Goal: Task Accomplishment & Management: Use online tool/utility

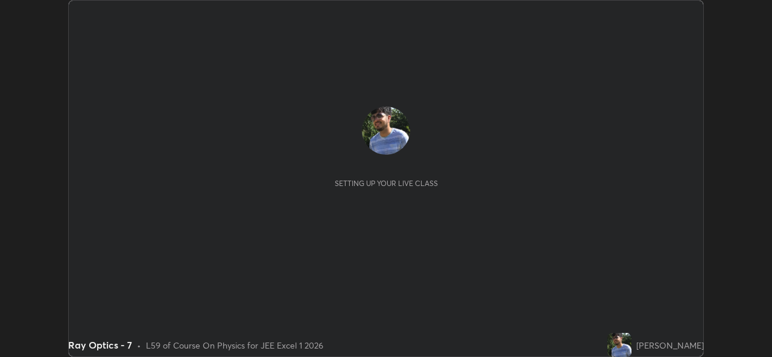
scroll to position [357, 771]
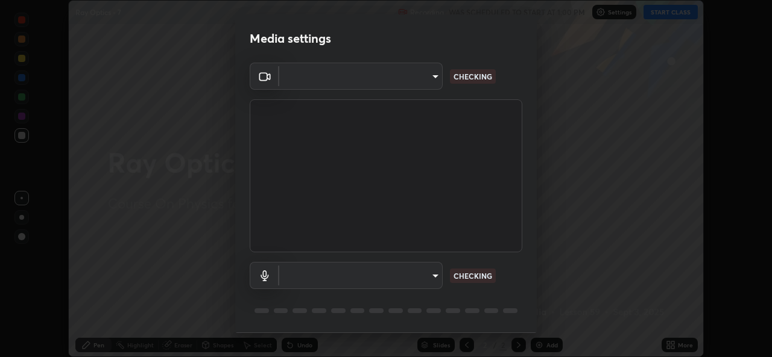
type input "02c526a7d083af2ea0f9b848da83c41b37d7728a07c2247aa6837277cf3aa32d"
click at [425, 275] on body "Erase all Ray Optics - 7 Recording WAS SCHEDULED TO START AT 1:00 PM Settings S…" at bounding box center [386, 178] width 772 height 357
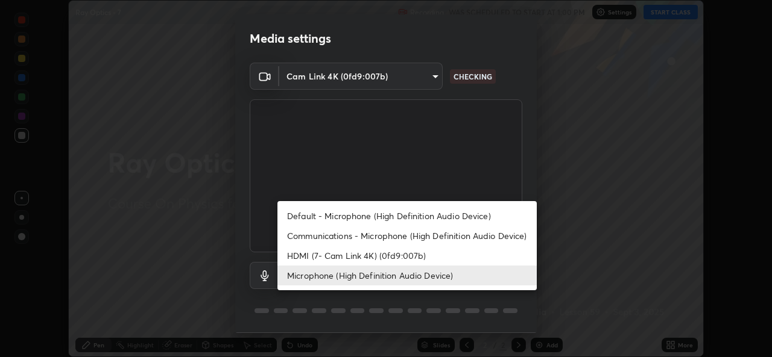
click at [413, 256] on li "HDMI (7- Cam Link 4K) (0fd9:007b)" at bounding box center [406, 256] width 259 height 20
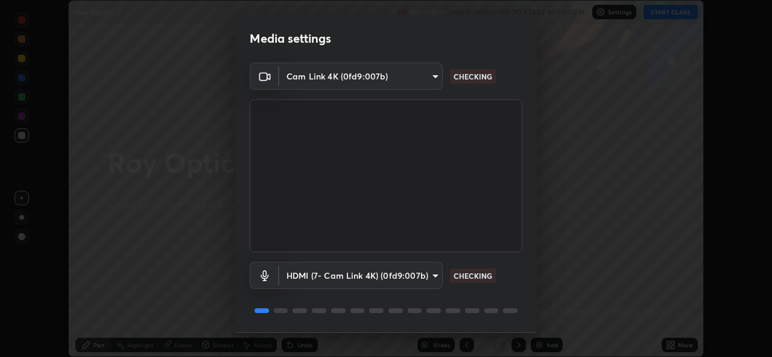
click at [427, 278] on body "Erase all Ray Optics - 7 Recording WAS SCHEDULED TO START AT 1:00 PM Settings S…" at bounding box center [386, 178] width 772 height 357
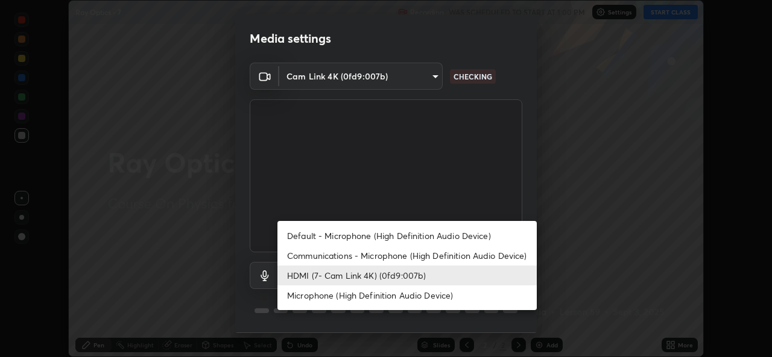
click at [429, 292] on li "Microphone (High Definition Audio Device)" at bounding box center [406, 296] width 259 height 20
type input "1f9b2b7b856d792cc5f4e166810154640c8dc3d584de9c331c588b9cd70d1665"
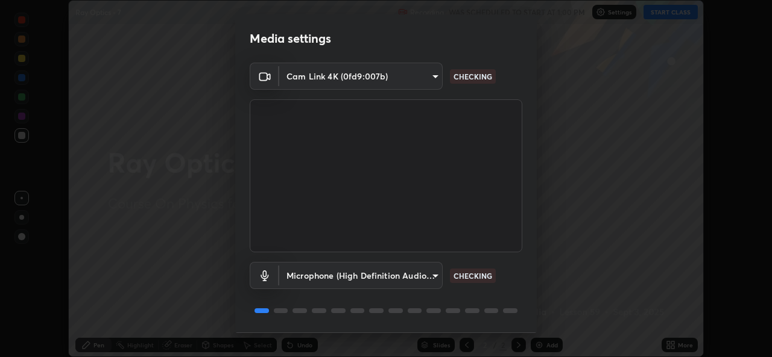
scroll to position [38, 0]
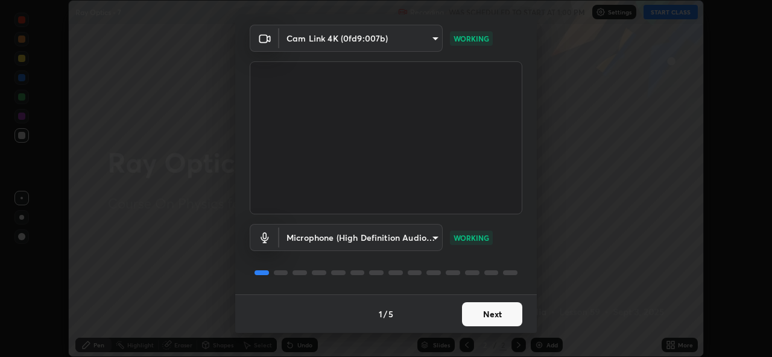
click at [501, 319] on button "Next" at bounding box center [492, 315] width 60 height 24
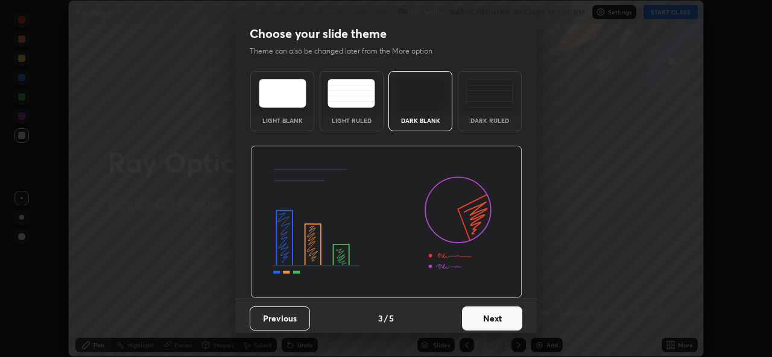
click at [509, 318] on button "Next" at bounding box center [492, 319] width 60 height 24
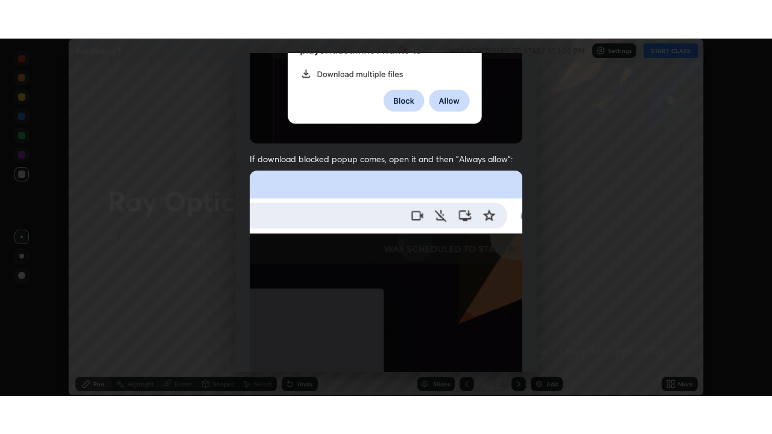
scroll to position [284, 0]
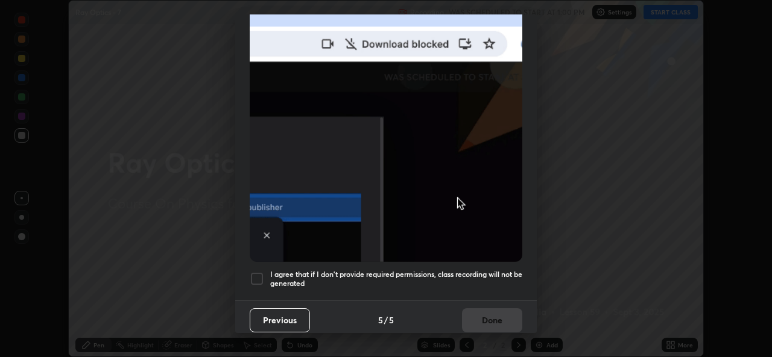
click at [257, 272] on div at bounding box center [257, 279] width 14 height 14
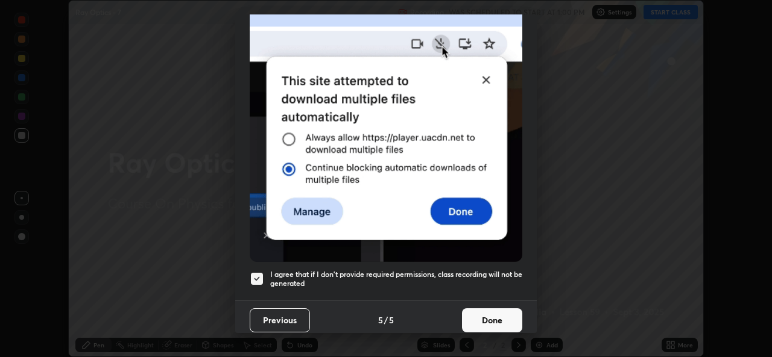
click at [486, 321] on button "Done" at bounding box center [492, 321] width 60 height 24
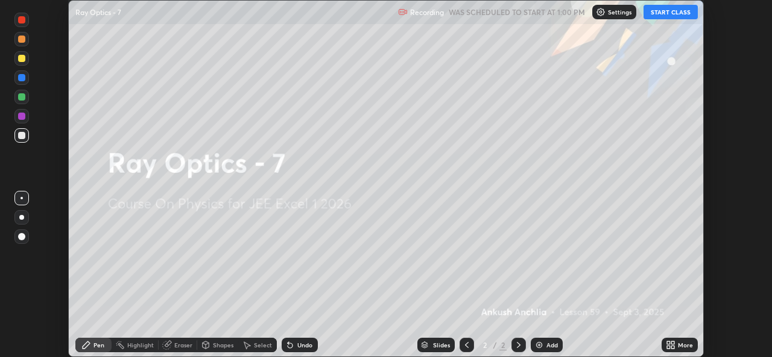
click at [681, 13] on button "START CLASS" at bounding box center [670, 12] width 54 height 14
click at [685, 344] on div "More" at bounding box center [684, 345] width 15 height 6
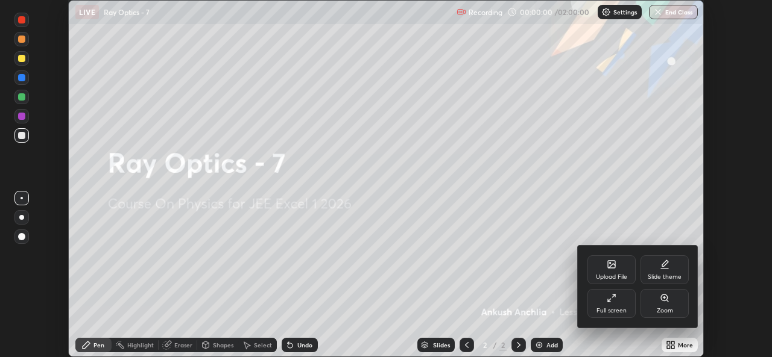
click at [617, 306] on div "Full screen" at bounding box center [611, 303] width 48 height 29
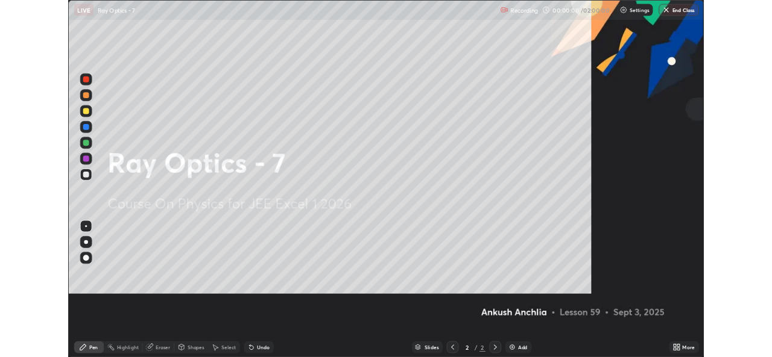
scroll to position [434, 772]
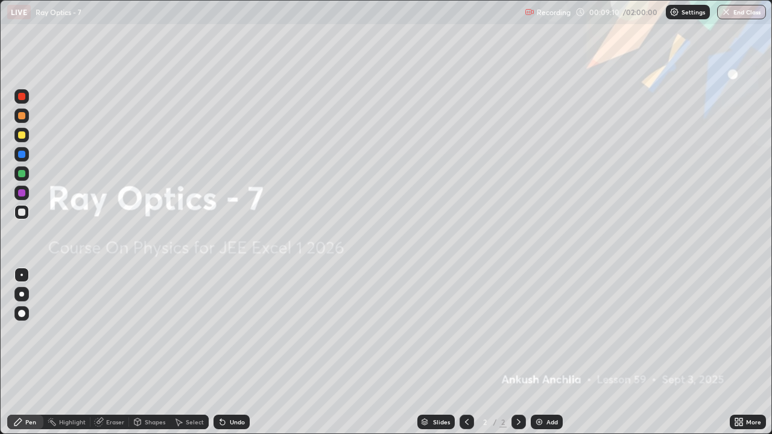
click at [534, 357] on img at bounding box center [539, 422] width 10 height 10
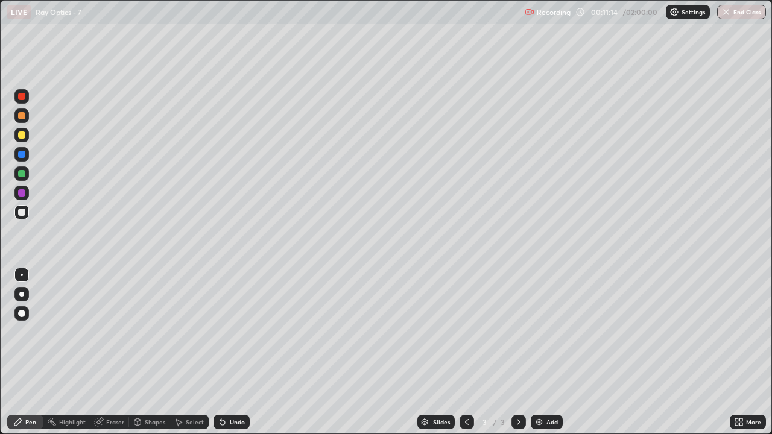
click at [112, 357] on div "Eraser" at bounding box center [115, 422] width 18 height 6
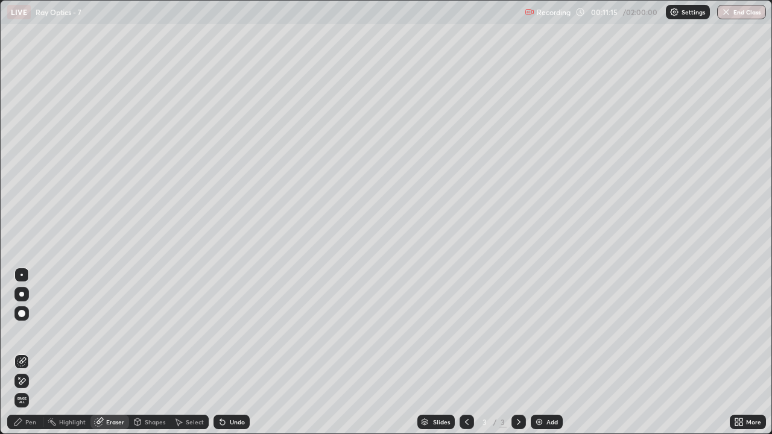
click at [20, 357] on icon at bounding box center [22, 381] width 10 height 10
click at [28, 357] on div "Pen" at bounding box center [30, 422] width 11 height 6
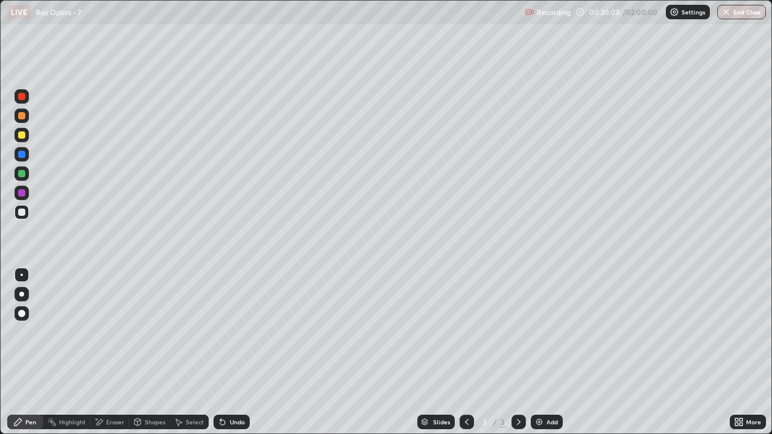
click at [123, 357] on div "Eraser" at bounding box center [115, 422] width 18 height 6
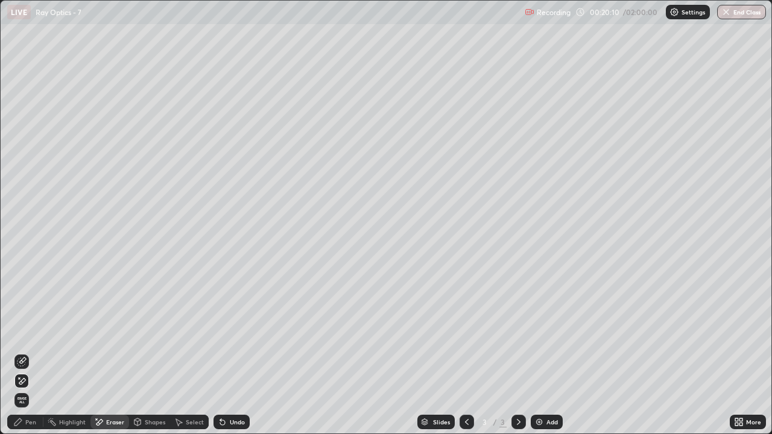
click at [37, 357] on div "Pen" at bounding box center [25, 422] width 36 height 14
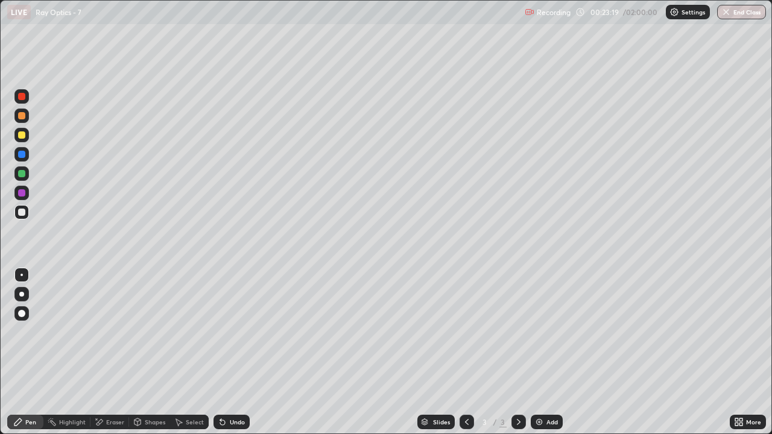
click at [551, 357] on div "Add" at bounding box center [551, 422] width 11 height 6
click at [111, 357] on div "Eraser" at bounding box center [115, 422] width 18 height 6
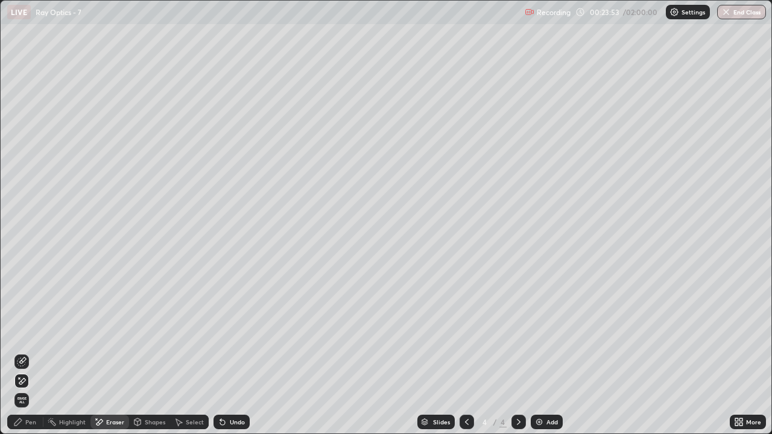
click at [24, 357] on icon at bounding box center [22, 381] width 7 height 6
click at [465, 357] on icon at bounding box center [467, 422] width 10 height 10
click at [34, 357] on div "Pen" at bounding box center [30, 422] width 11 height 6
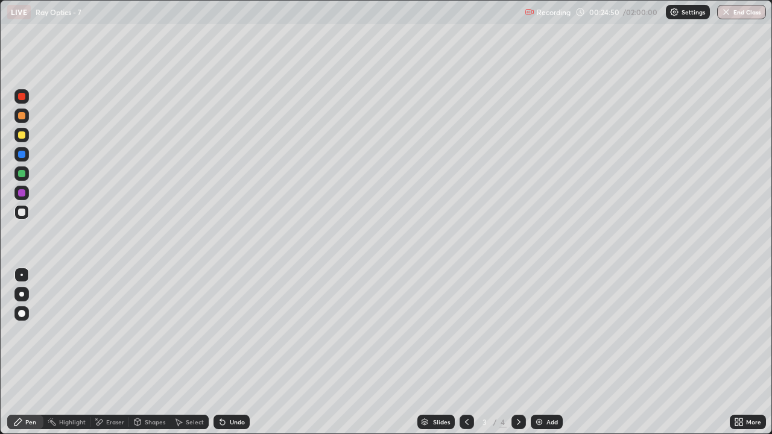
click at [110, 357] on div "Eraser" at bounding box center [115, 422] width 18 height 6
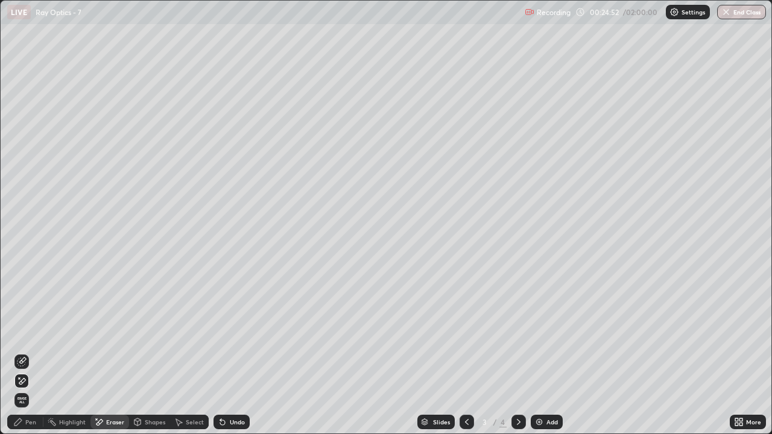
click at [37, 357] on div "Pen" at bounding box center [25, 422] width 36 height 14
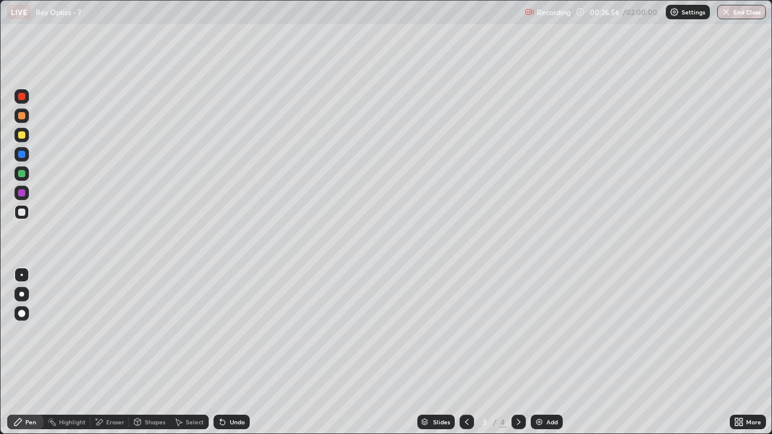
click at [516, 357] on icon at bounding box center [519, 422] width 10 height 10
click at [26, 98] on div at bounding box center [21, 96] width 14 height 14
click at [20, 213] on div at bounding box center [21, 212] width 7 height 7
click at [23, 99] on div at bounding box center [21, 96] width 7 height 7
click at [534, 357] on img at bounding box center [539, 422] width 10 height 10
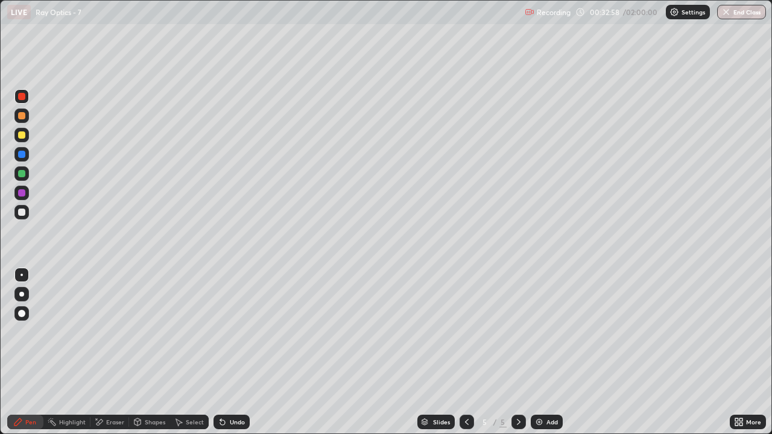
click at [22, 212] on div at bounding box center [21, 212] width 7 height 7
click at [99, 357] on icon at bounding box center [99, 422] width 7 height 6
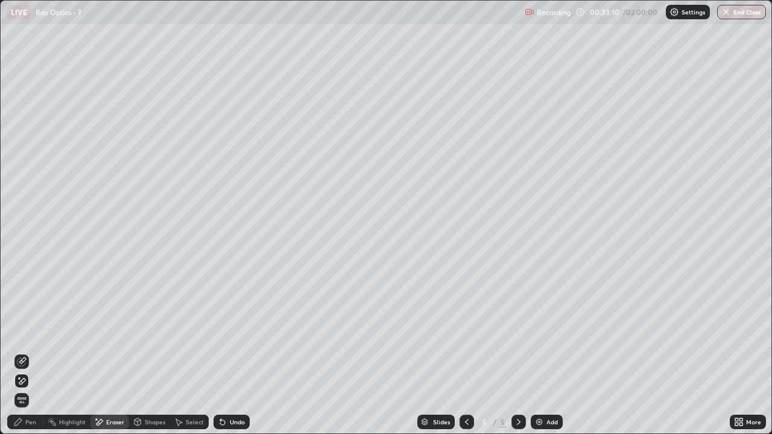
click at [26, 357] on div "Pen" at bounding box center [30, 422] width 11 height 6
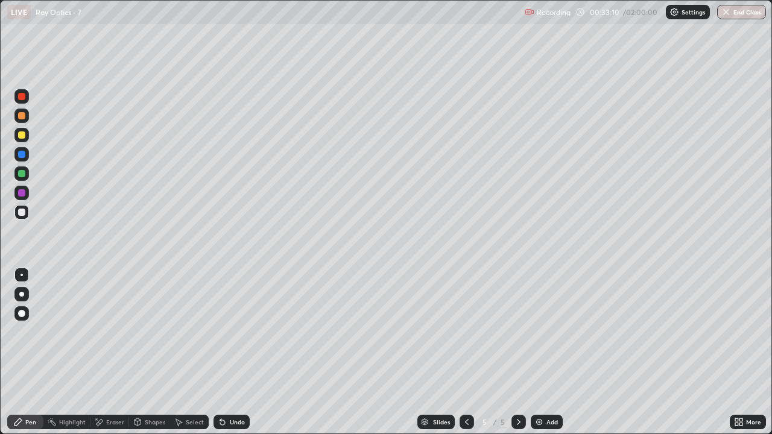
click at [28, 357] on div "Pen" at bounding box center [25, 422] width 36 height 14
click at [114, 357] on div "Eraser" at bounding box center [115, 422] width 18 height 6
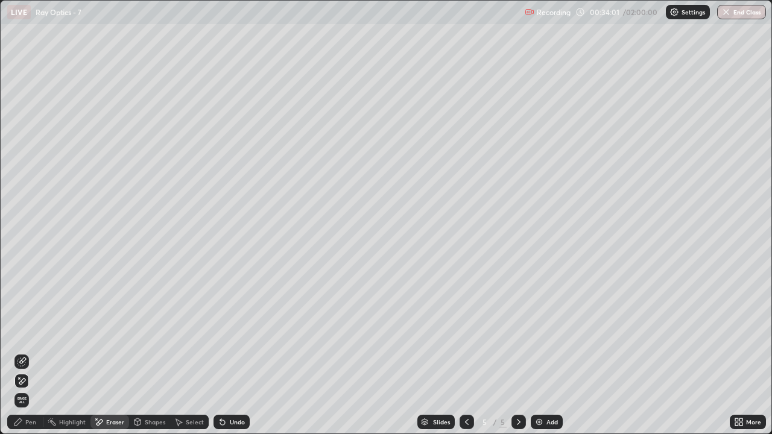
click at [36, 357] on div "Pen" at bounding box center [25, 422] width 36 height 14
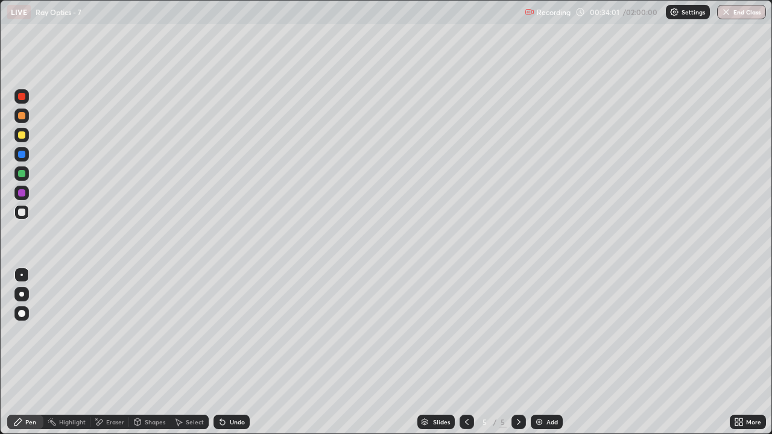
click at [31, 357] on div "Pen" at bounding box center [30, 422] width 11 height 6
click at [465, 357] on icon at bounding box center [467, 422] width 10 height 10
click at [462, 357] on icon at bounding box center [467, 422] width 10 height 10
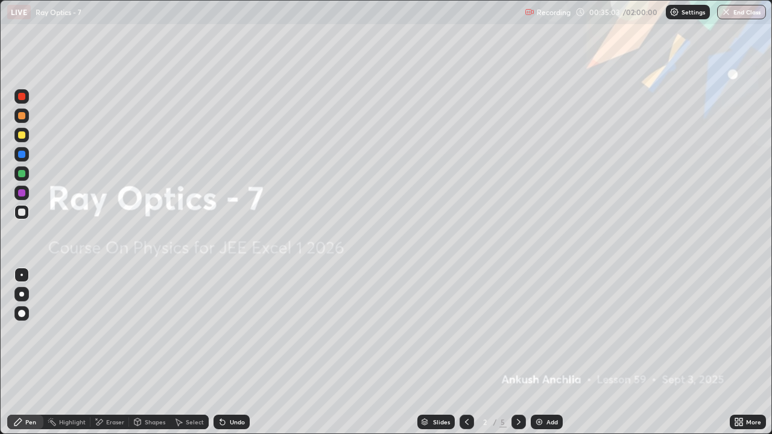
click at [519, 357] on icon at bounding box center [519, 422] width 10 height 10
click at [517, 357] on icon at bounding box center [519, 422] width 10 height 10
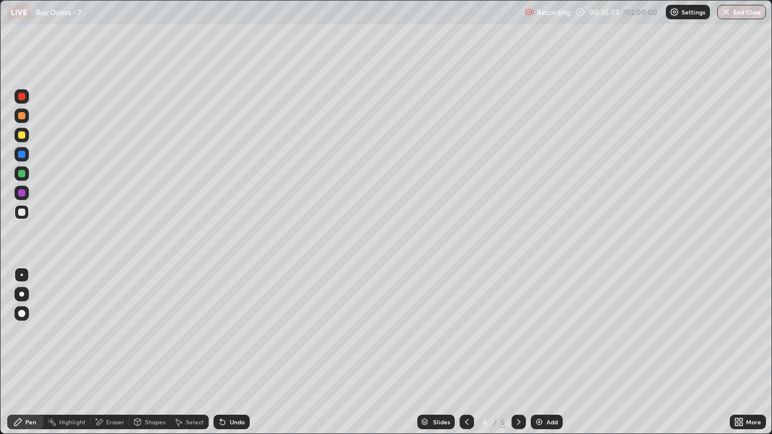
click at [465, 357] on icon at bounding box center [467, 422] width 10 height 10
click at [517, 357] on icon at bounding box center [519, 422] width 10 height 10
click at [464, 357] on icon at bounding box center [467, 422] width 10 height 10
click at [459, 357] on div at bounding box center [466, 422] width 14 height 14
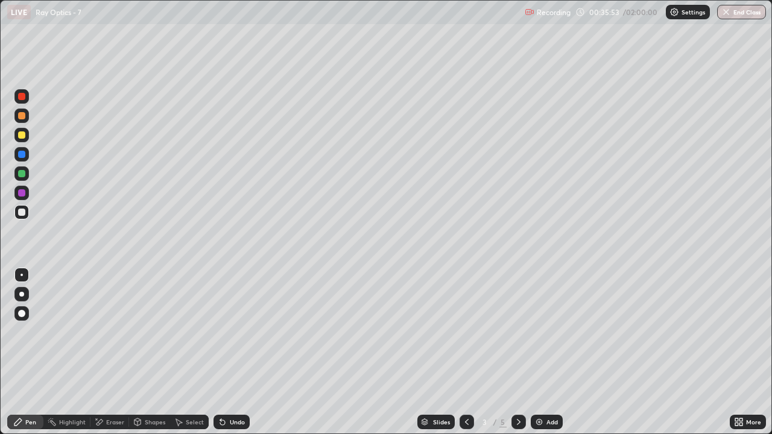
click at [517, 357] on icon at bounding box center [519, 422] width 10 height 10
click at [511, 357] on div at bounding box center [518, 422] width 14 height 14
click at [465, 357] on icon at bounding box center [467, 422] width 10 height 10
click at [516, 357] on icon at bounding box center [519, 422] width 10 height 10
click at [517, 357] on icon at bounding box center [519, 422] width 10 height 10
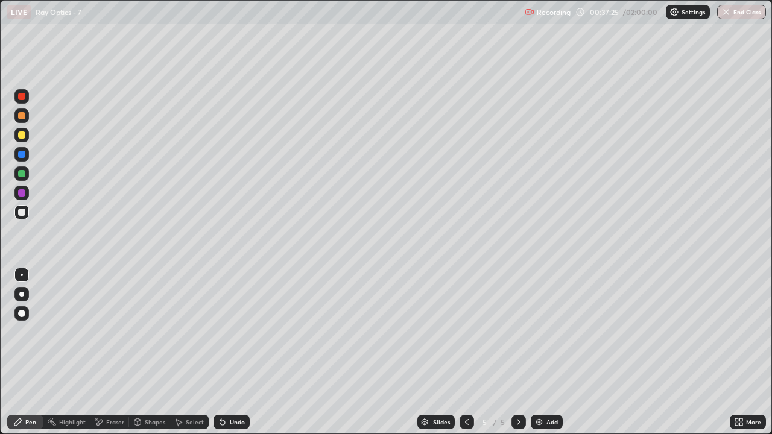
click at [544, 357] on div "Add" at bounding box center [546, 422] width 32 height 14
click at [118, 357] on div "Eraser" at bounding box center [115, 422] width 18 height 6
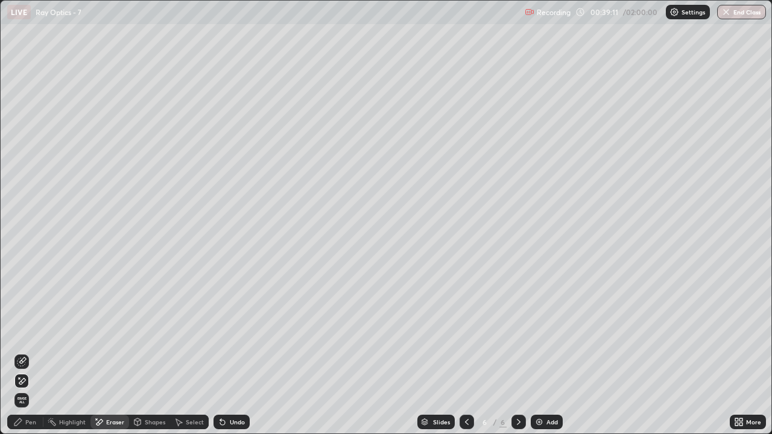
click at [34, 357] on div "Pen" at bounding box center [30, 422] width 11 height 6
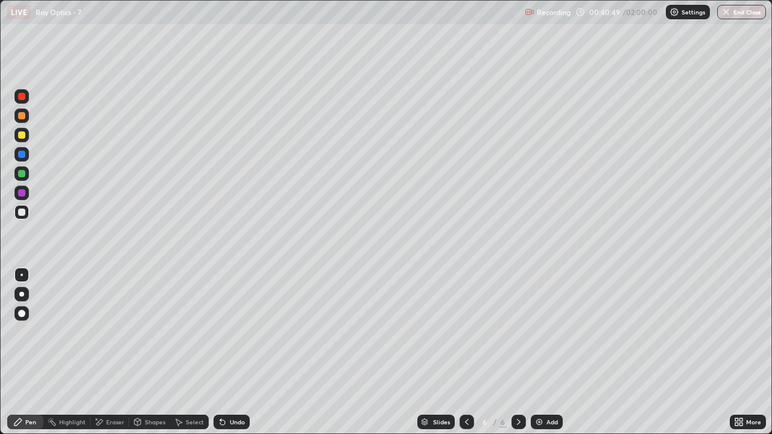
click at [111, 357] on div "Eraser" at bounding box center [115, 422] width 18 height 6
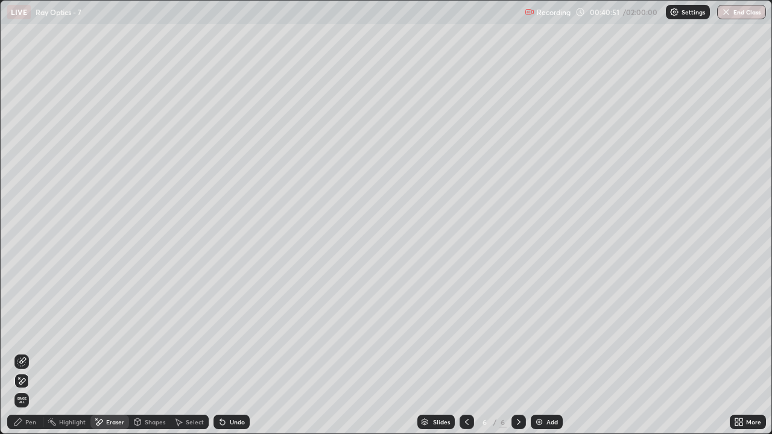
click at [28, 357] on div "Pen" at bounding box center [30, 422] width 11 height 6
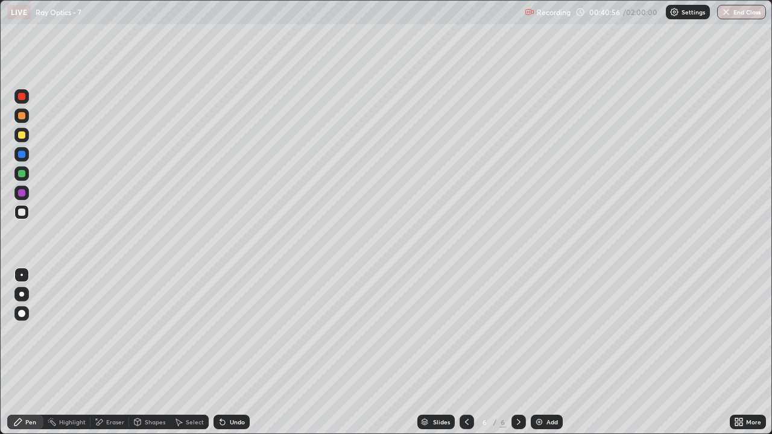
click at [113, 357] on div "Eraser" at bounding box center [115, 422] width 18 height 6
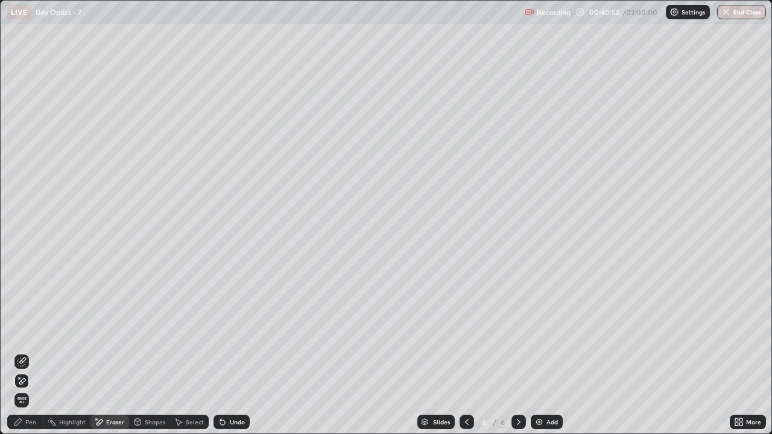
click at [38, 357] on div "Pen" at bounding box center [25, 422] width 36 height 14
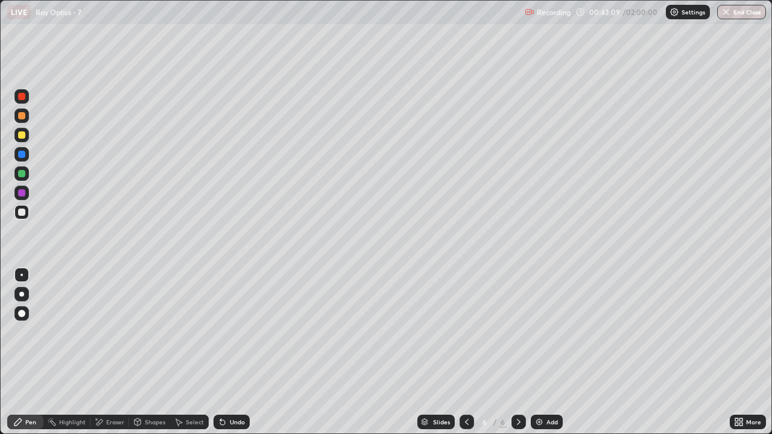
click at [542, 357] on div "Add" at bounding box center [546, 422] width 32 height 14
click at [107, 357] on div "Eraser" at bounding box center [109, 422] width 39 height 14
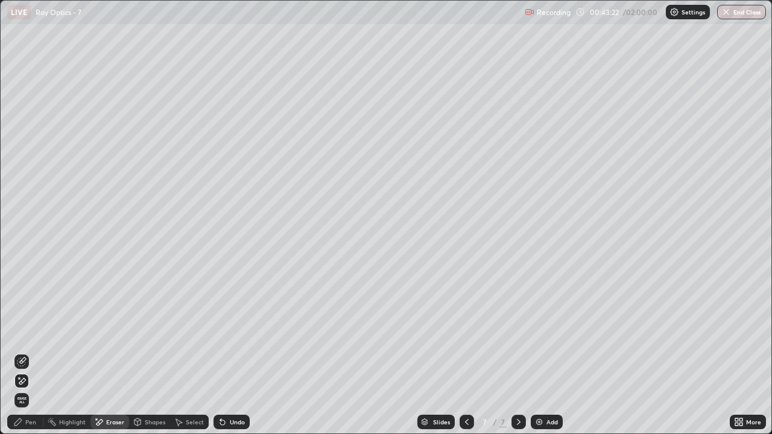
click at [29, 357] on div "Pen" at bounding box center [30, 422] width 11 height 6
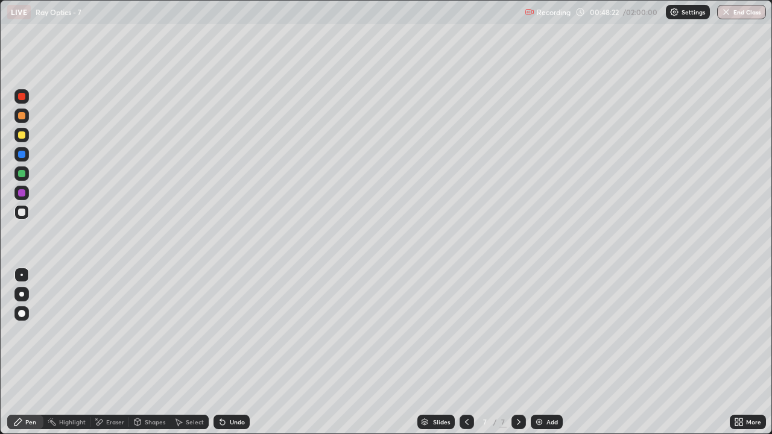
click at [119, 357] on div "Eraser" at bounding box center [115, 422] width 18 height 6
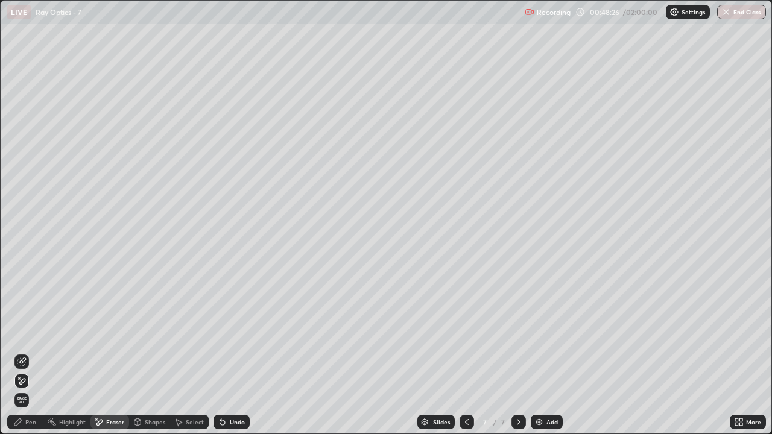
click at [38, 357] on div "Pen" at bounding box center [25, 422] width 36 height 14
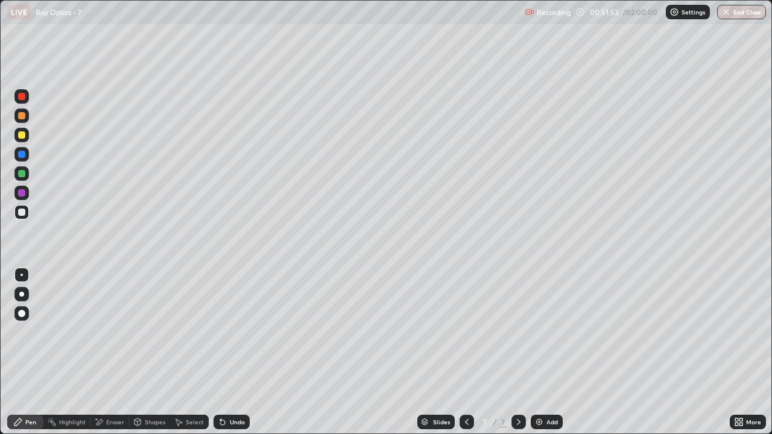
click at [0, 357] on div "Setting up your live class" at bounding box center [386, 217] width 772 height 434
click at [735, 357] on icon at bounding box center [736, 424] width 3 height 3
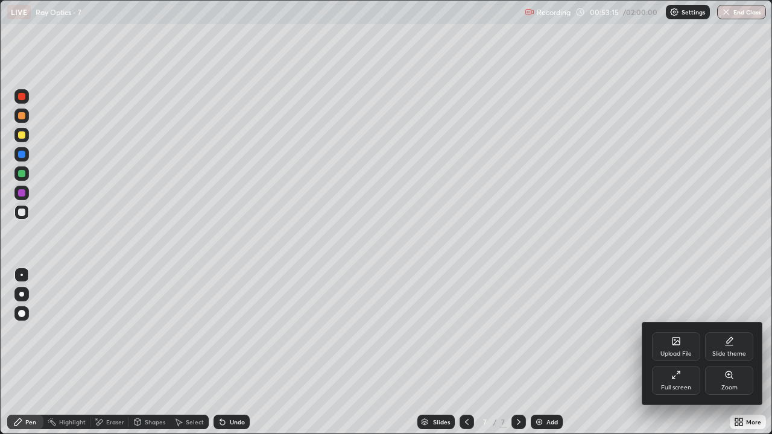
click at [676, 357] on div "Full screen" at bounding box center [676, 380] width 48 height 29
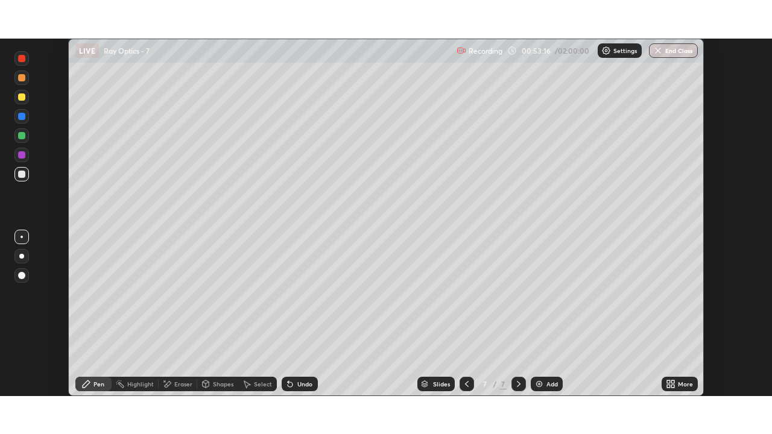
scroll to position [59918, 59504]
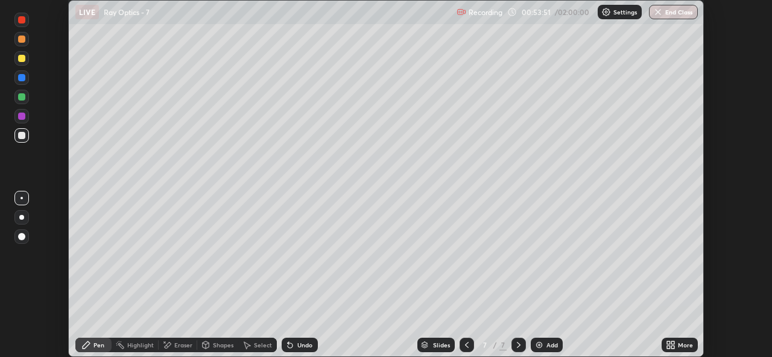
click at [678, 344] on div "More" at bounding box center [684, 345] width 15 height 6
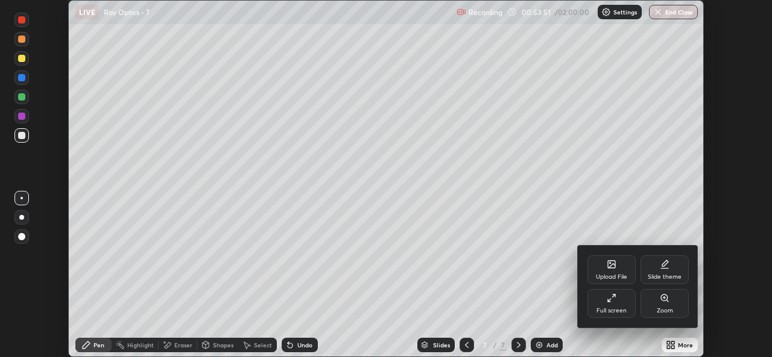
click at [611, 268] on icon at bounding box center [611, 264] width 7 height 7
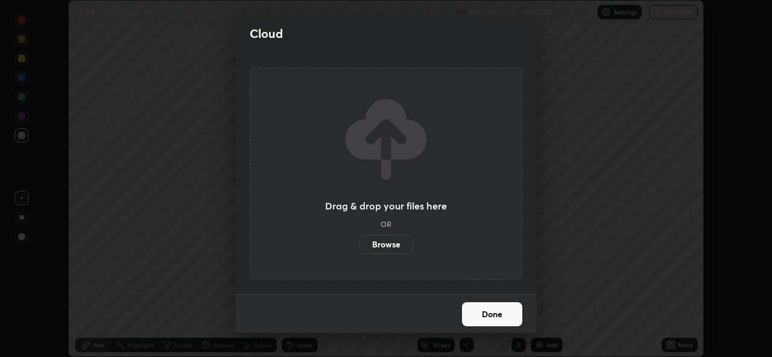
click at [394, 239] on label "Browse" at bounding box center [386, 244] width 54 height 19
click at [359, 239] on input "Browse" at bounding box center [359, 244] width 0 height 19
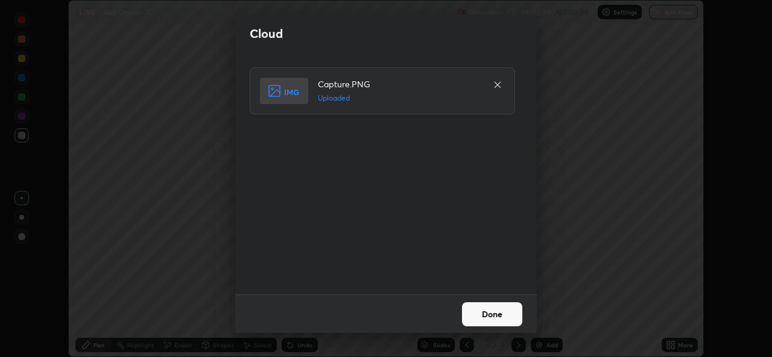
click at [486, 318] on button "Done" at bounding box center [492, 315] width 60 height 24
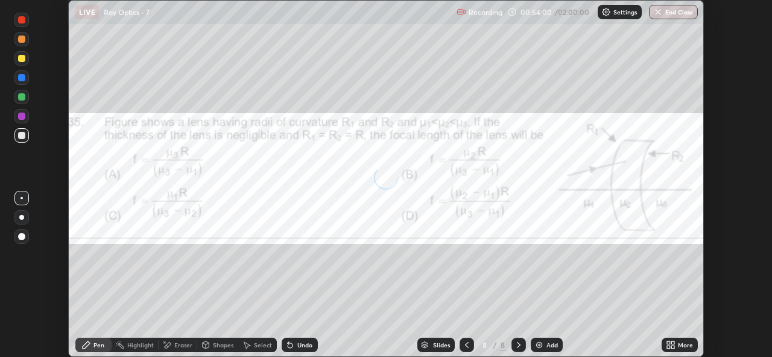
click at [670, 347] on icon at bounding box center [670, 346] width 10 height 10
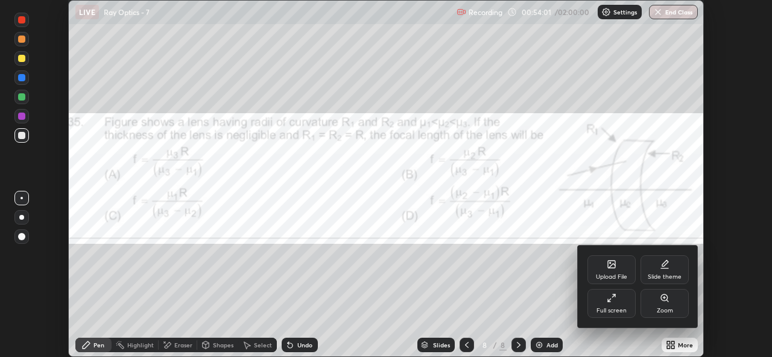
click at [615, 305] on div "Full screen" at bounding box center [611, 303] width 48 height 29
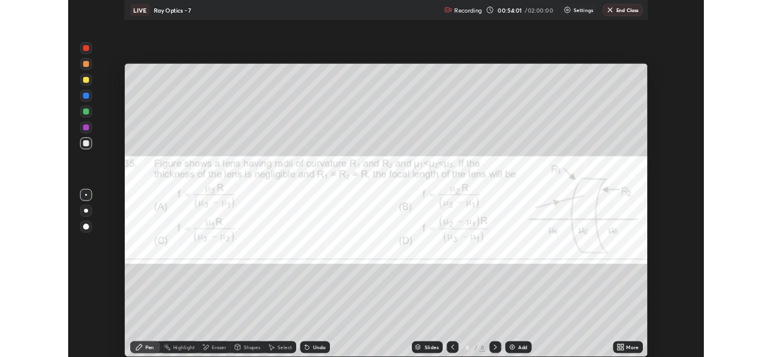
scroll to position [434, 772]
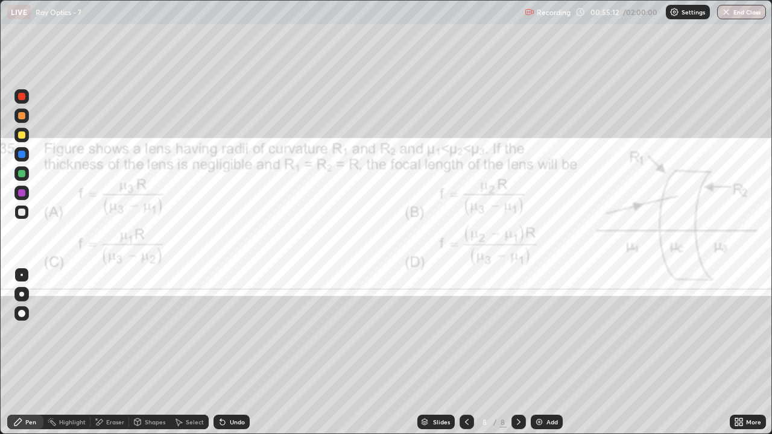
click at [22, 102] on div at bounding box center [21, 96] width 14 height 14
click at [114, 357] on div "Eraser" at bounding box center [115, 422] width 18 height 6
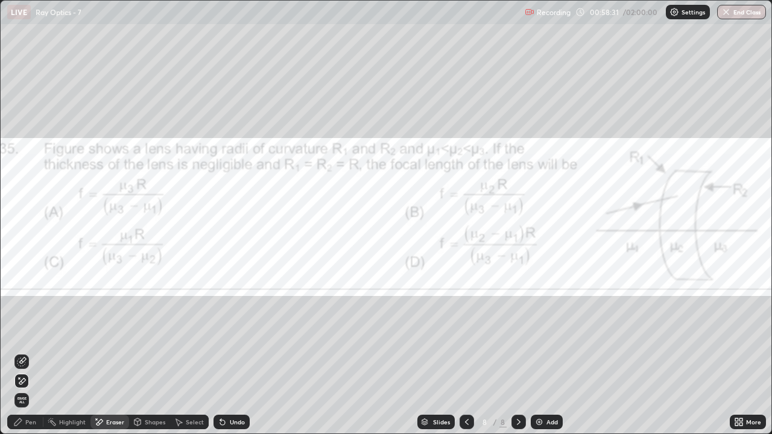
click at [33, 357] on div "Pen" at bounding box center [30, 422] width 11 height 6
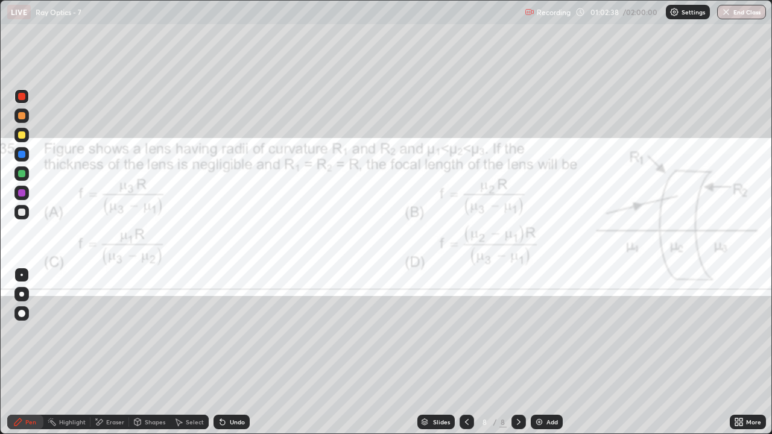
click at [741, 357] on icon at bounding box center [740, 424] width 3 height 3
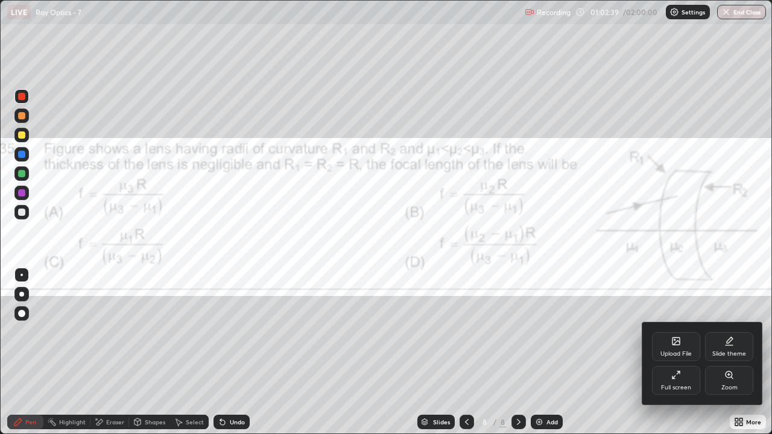
click at [688, 357] on div "Full screen" at bounding box center [676, 388] width 30 height 6
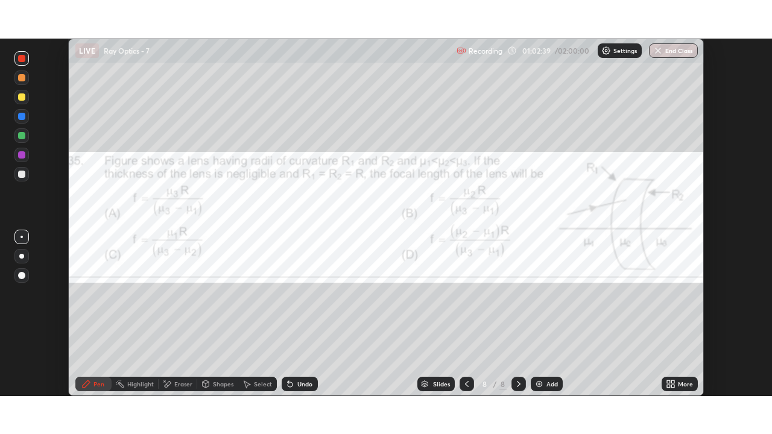
scroll to position [59918, 59504]
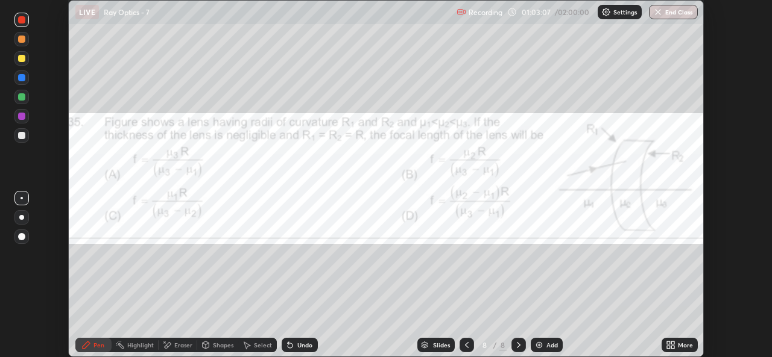
click at [672, 347] on icon at bounding box center [672, 347] width 3 height 3
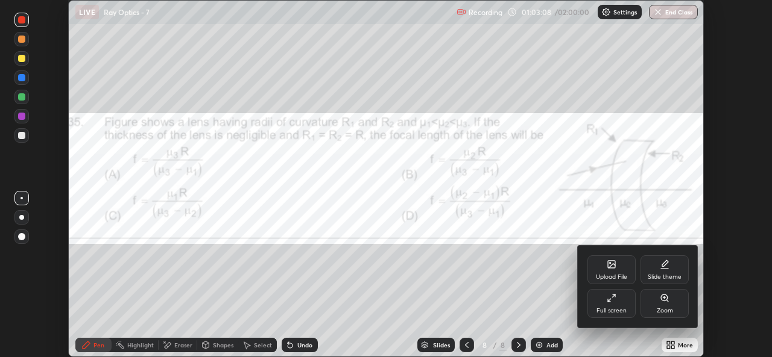
click at [615, 269] on div "Upload File" at bounding box center [611, 270] width 48 height 29
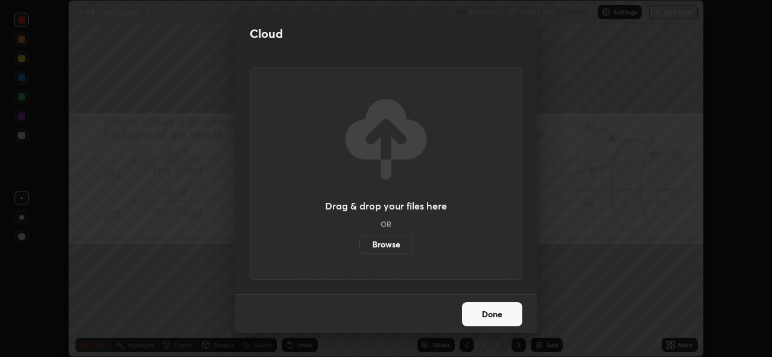
click at [397, 243] on label "Browse" at bounding box center [386, 244] width 54 height 19
click at [359, 243] on input "Browse" at bounding box center [359, 244] width 0 height 19
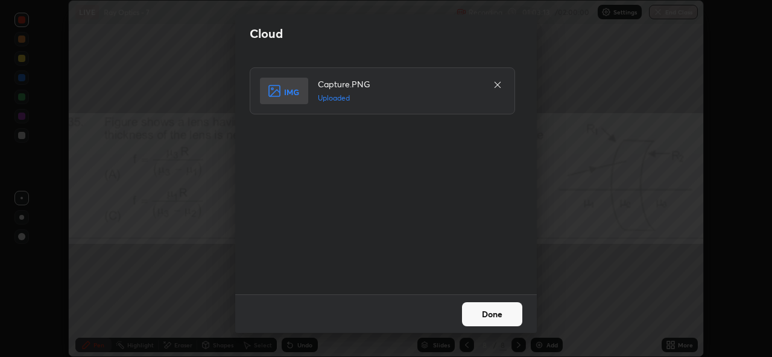
click at [492, 314] on button "Done" at bounding box center [492, 315] width 60 height 24
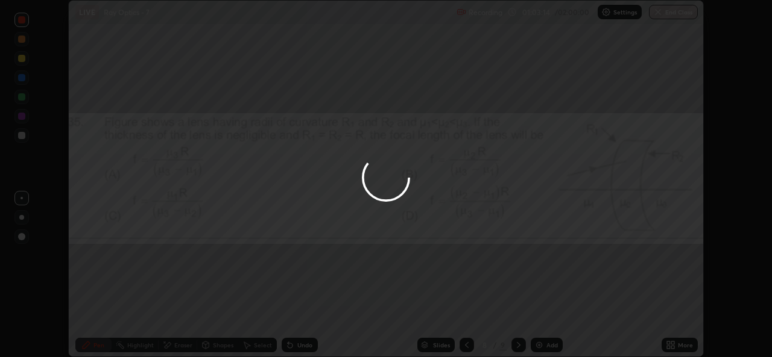
click at [681, 345] on div "More" at bounding box center [684, 345] width 15 height 6
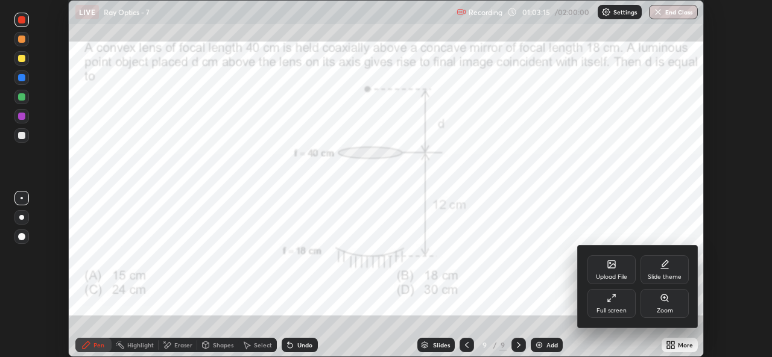
click at [610, 305] on div "Full screen" at bounding box center [611, 303] width 48 height 29
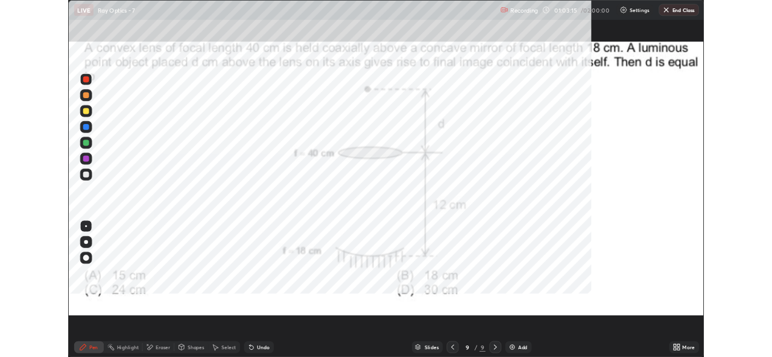
scroll to position [434, 772]
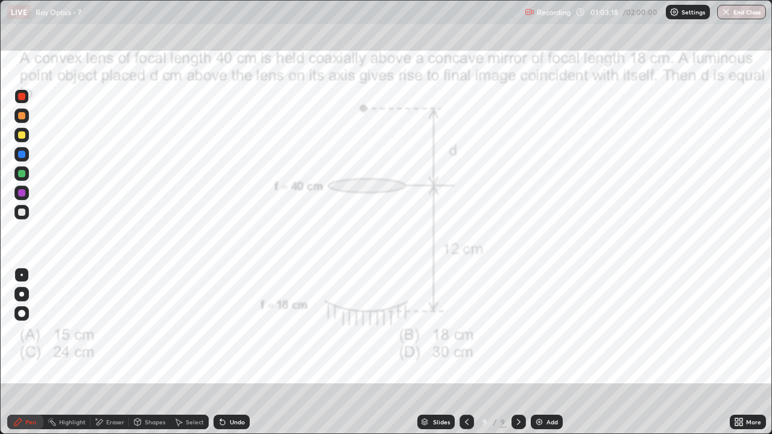
click at [186, 357] on div "Select" at bounding box center [195, 422] width 18 height 6
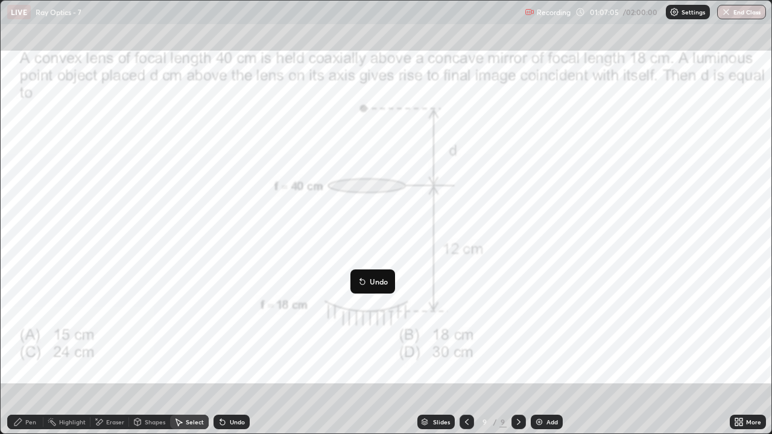
click at [697, 345] on div "0 ° Undo Copy Duplicate Duplicate to new slide Delete" at bounding box center [386, 217] width 770 height 433
click at [38, 357] on div "Pen" at bounding box center [25, 422] width 36 height 14
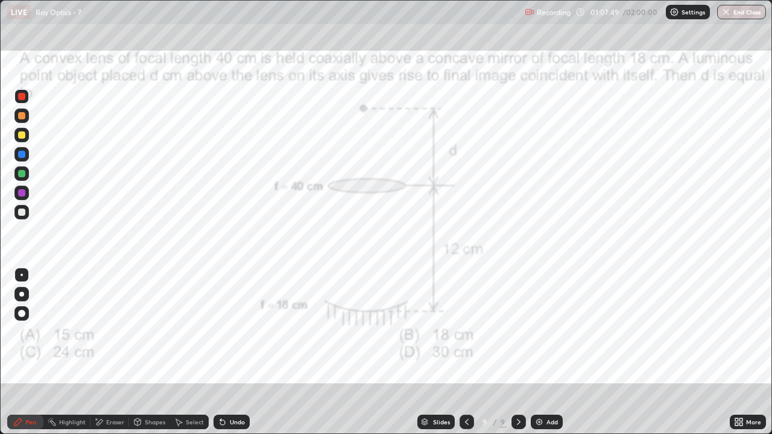
click at [27, 99] on div at bounding box center [21, 96] width 14 height 14
click at [115, 357] on div "Eraser" at bounding box center [115, 422] width 18 height 6
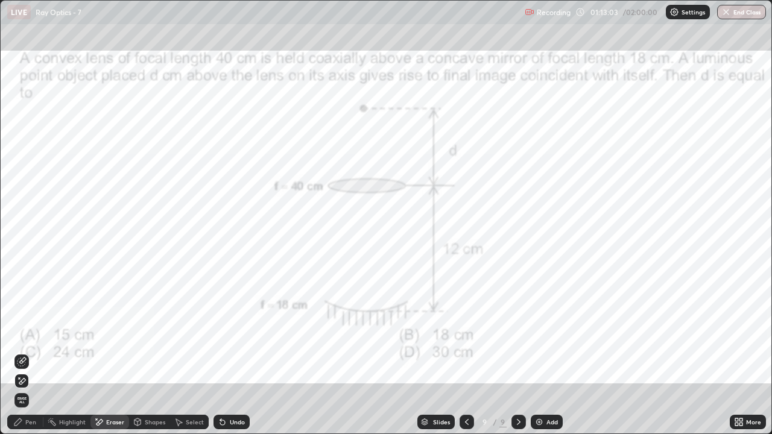
click at [42, 357] on div "Pen" at bounding box center [25, 422] width 36 height 14
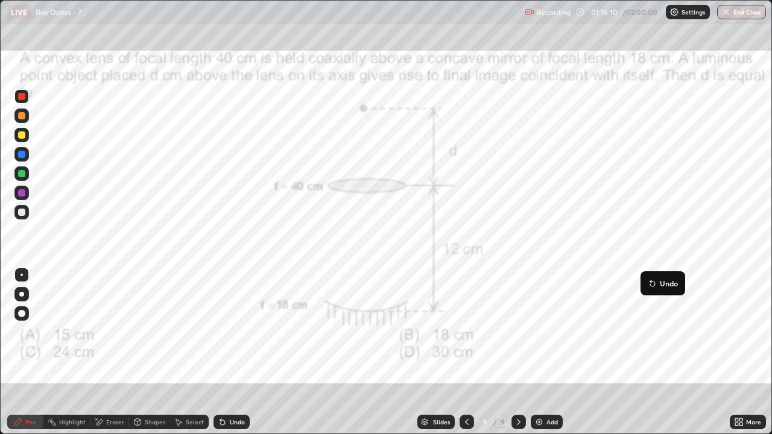
click at [545, 357] on div "Add" at bounding box center [546, 422] width 32 height 14
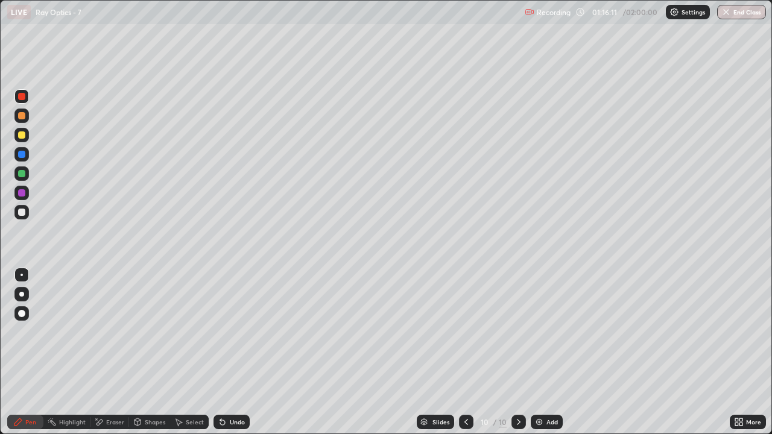
click at [22, 211] on div at bounding box center [21, 212] width 7 height 7
click at [465, 357] on icon at bounding box center [466, 422] width 10 height 10
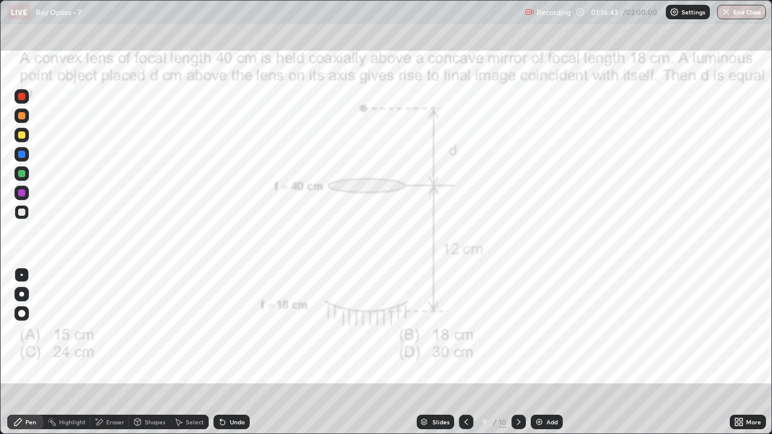
click at [515, 357] on icon at bounding box center [519, 422] width 10 height 10
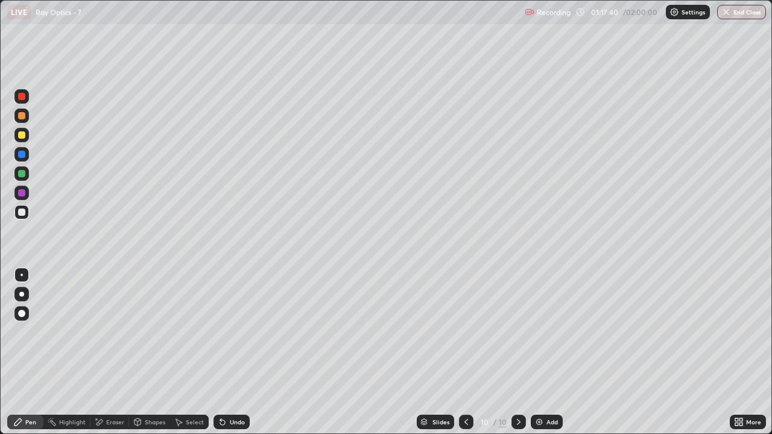
click at [192, 357] on div "Select" at bounding box center [195, 422] width 18 height 6
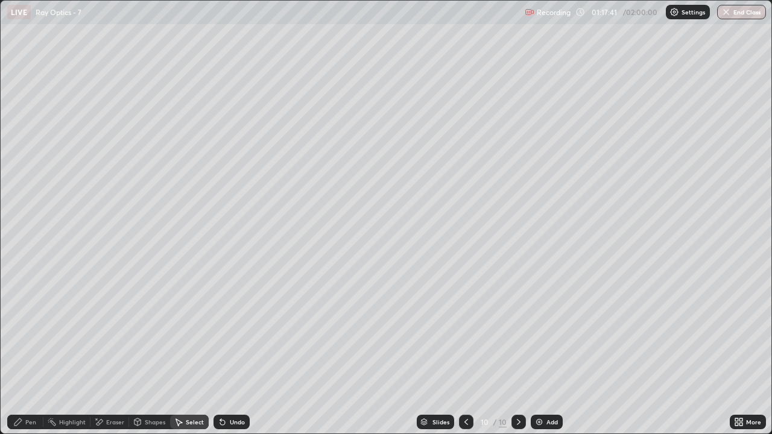
click at [230, 357] on div "Undo" at bounding box center [237, 422] width 15 height 6
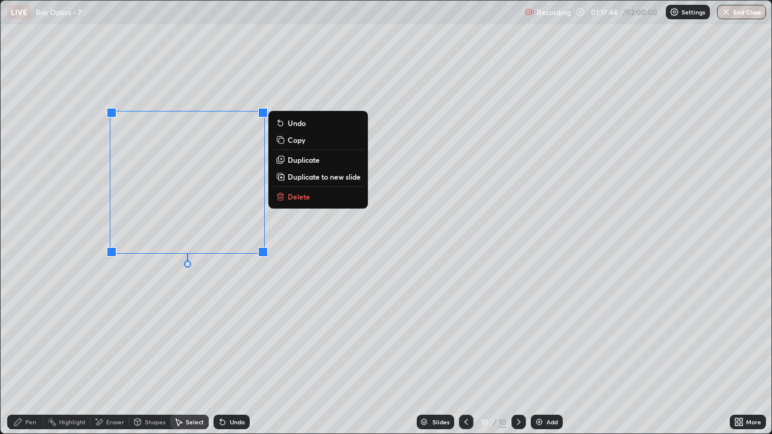
click at [28, 357] on div "Pen" at bounding box center [30, 422] width 11 height 6
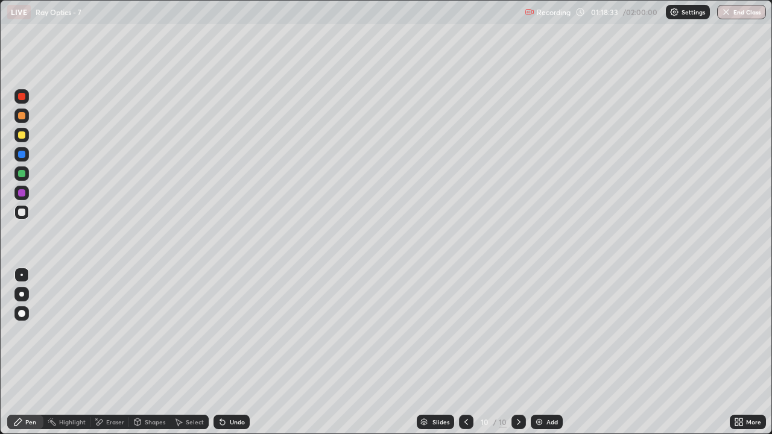
click at [106, 357] on div "Eraser" at bounding box center [115, 422] width 18 height 6
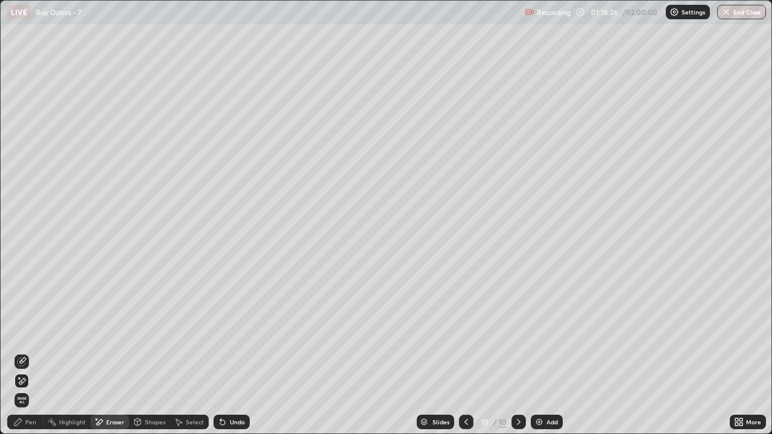
click at [227, 357] on div "Undo" at bounding box center [231, 422] width 36 height 14
click at [230, 357] on div "Undo" at bounding box center [237, 422] width 15 height 6
click at [72, 357] on div "Highlight" at bounding box center [72, 422] width 27 height 6
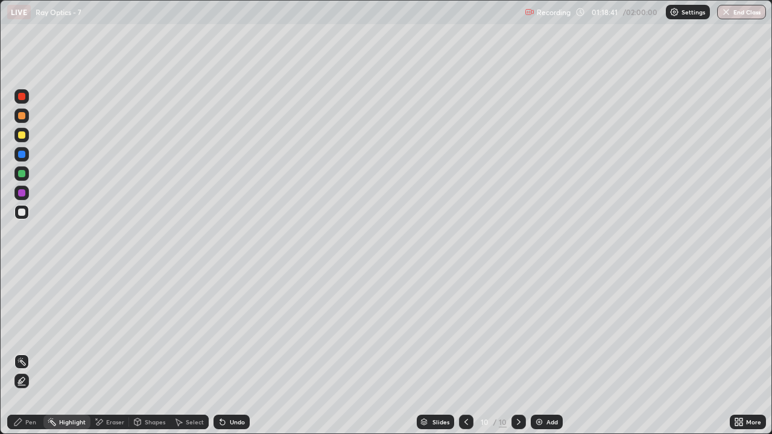
click at [29, 357] on div "Pen" at bounding box center [30, 422] width 11 height 6
click at [74, 357] on div "Highlight" at bounding box center [72, 422] width 27 height 6
click at [34, 357] on div "Pen" at bounding box center [30, 422] width 11 height 6
click at [24, 99] on div at bounding box center [21, 96] width 14 height 14
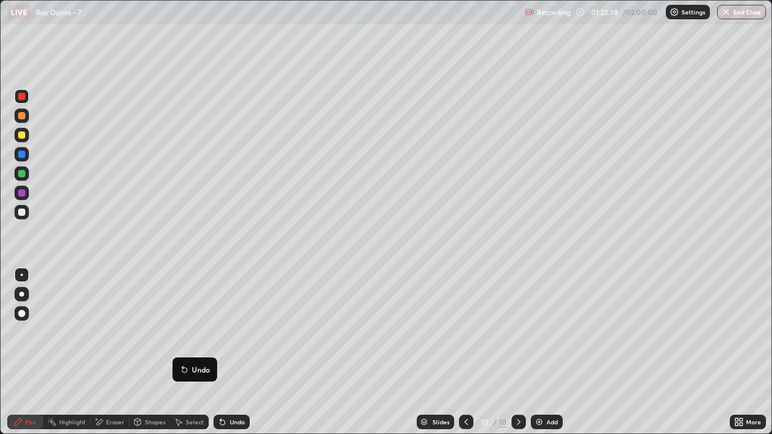
click at [539, 357] on img at bounding box center [539, 422] width 10 height 10
click at [22, 213] on div at bounding box center [21, 212] width 7 height 7
click at [22, 99] on div at bounding box center [21, 96] width 7 height 7
click at [19, 212] on div at bounding box center [21, 212] width 7 height 7
click at [119, 357] on div "Eraser" at bounding box center [115, 422] width 18 height 6
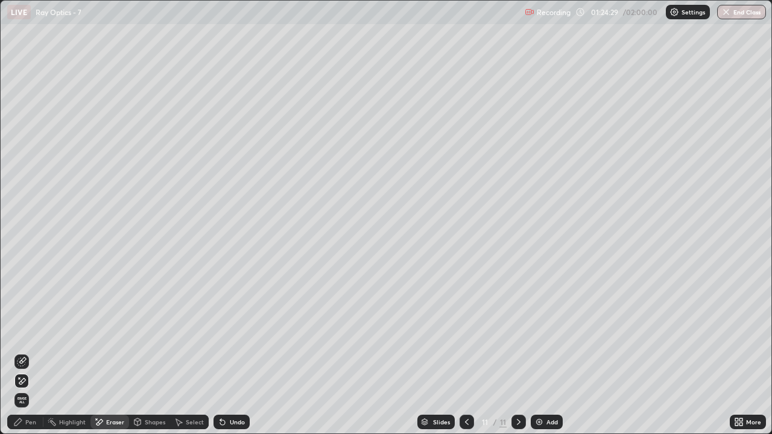
click at [30, 357] on div "Pen" at bounding box center [30, 422] width 11 height 6
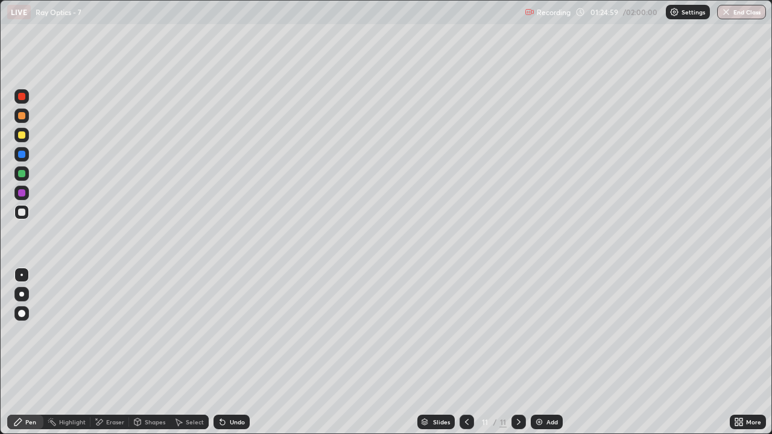
click at [102, 357] on icon at bounding box center [99, 422] width 10 height 10
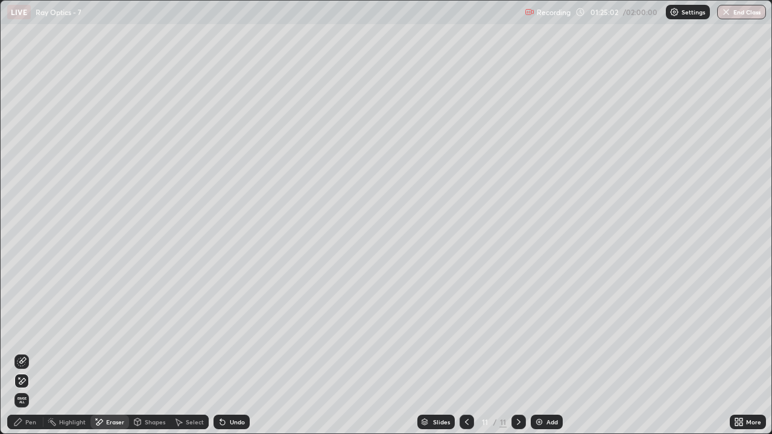
click at [42, 357] on div "Pen" at bounding box center [25, 422] width 36 height 14
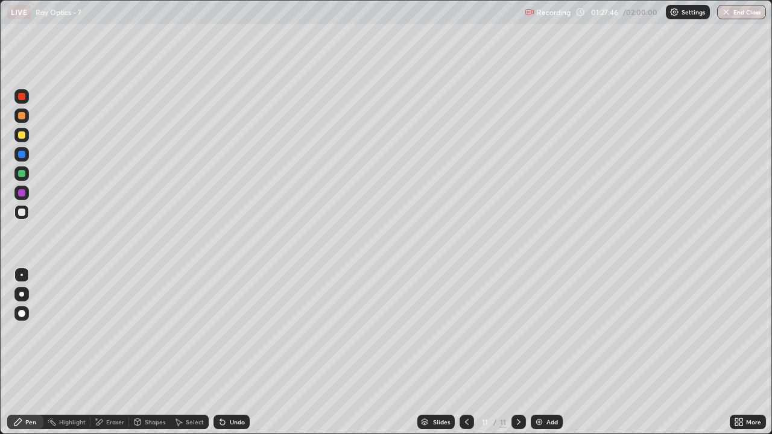
click at [740, 357] on icon at bounding box center [740, 419] width 3 height 3
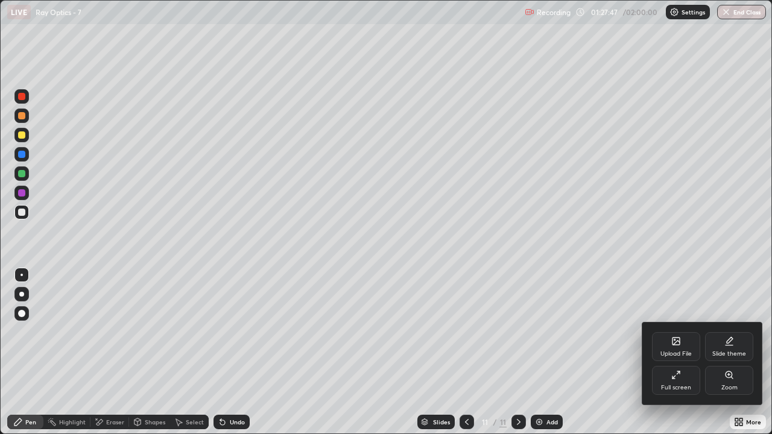
click at [667, 357] on div "Full screen" at bounding box center [676, 388] width 30 height 6
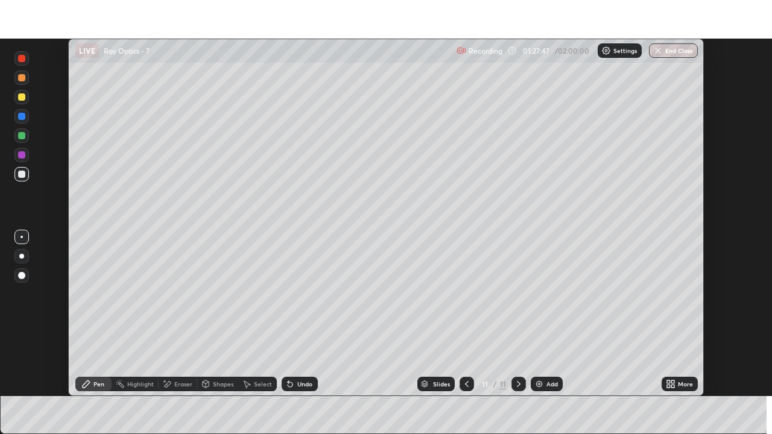
scroll to position [59918, 59504]
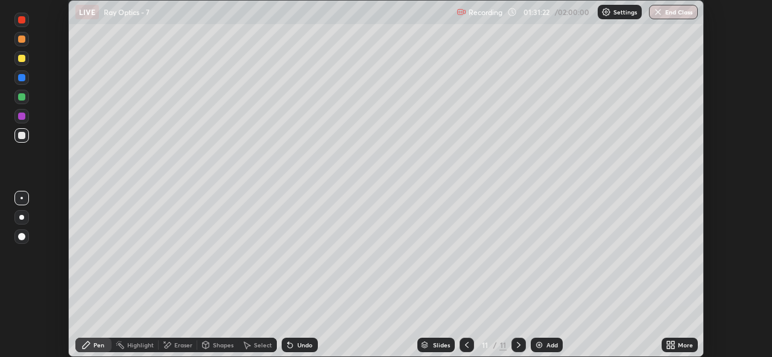
click at [676, 346] on div "More" at bounding box center [679, 345] width 36 height 14
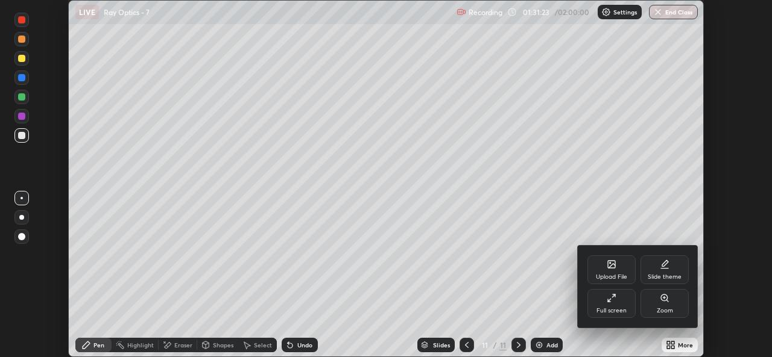
click at [607, 272] on div "Upload File" at bounding box center [611, 270] width 48 height 29
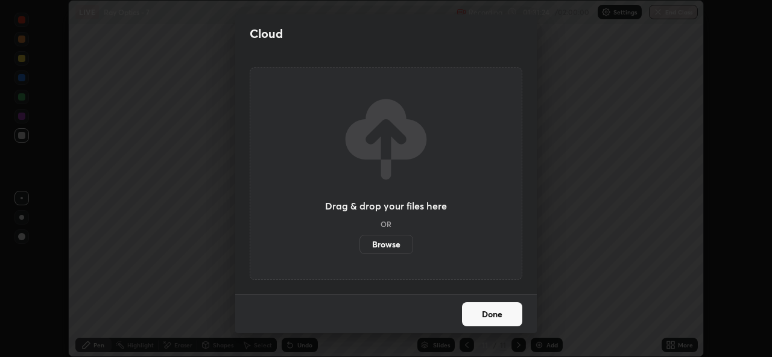
click at [389, 240] on label "Browse" at bounding box center [386, 244] width 54 height 19
click at [359, 240] on input "Browse" at bounding box center [359, 244] width 0 height 19
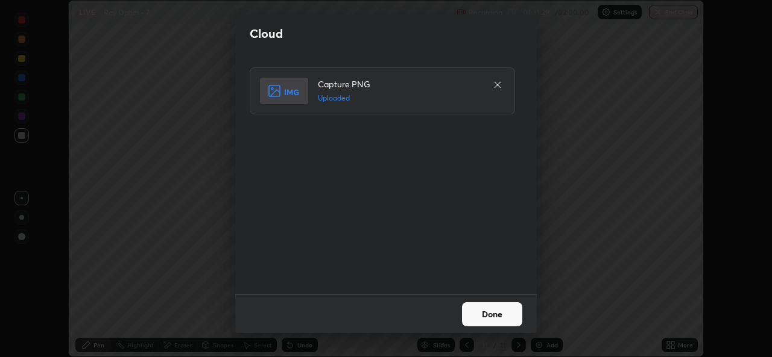
click at [480, 314] on button "Done" at bounding box center [492, 315] width 60 height 24
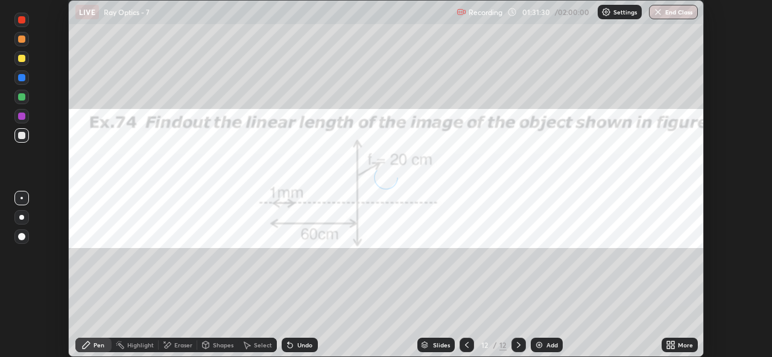
click at [672, 343] on icon at bounding box center [672, 343] width 3 height 3
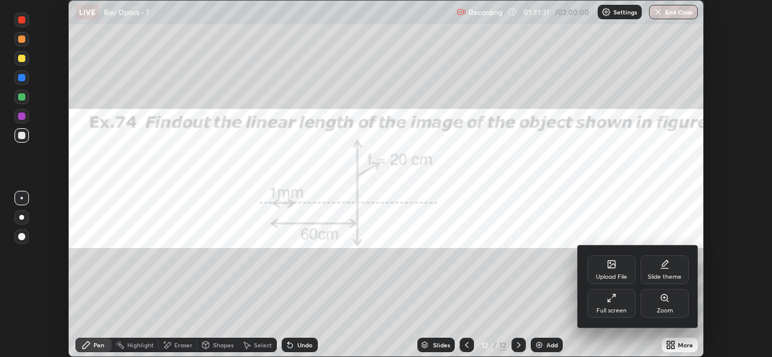
click at [602, 303] on div "Full screen" at bounding box center [611, 303] width 48 height 29
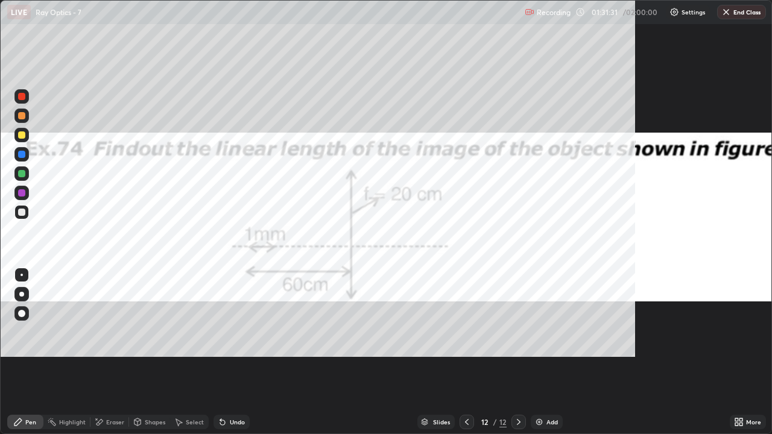
scroll to position [434, 772]
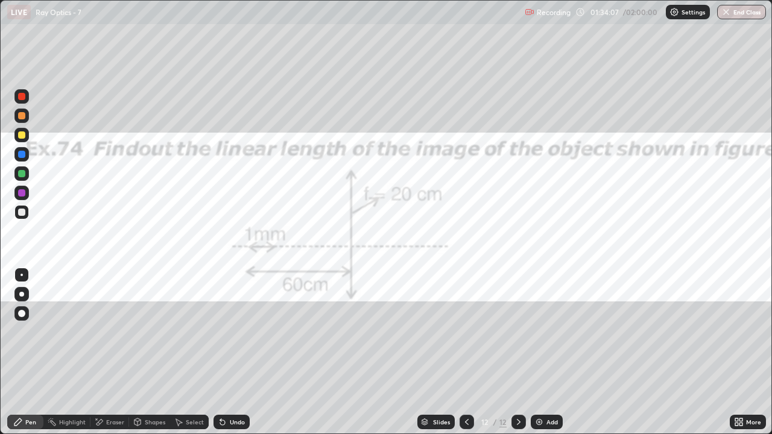
click at [465, 357] on icon at bounding box center [467, 422] width 10 height 10
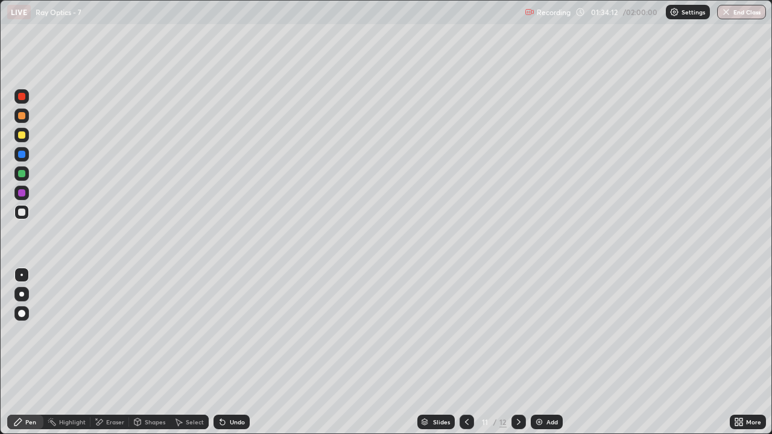
click at [464, 357] on icon at bounding box center [467, 422] width 10 height 10
click at [512, 357] on div at bounding box center [518, 422] width 14 height 14
click at [513, 357] on div at bounding box center [518, 422] width 14 height 14
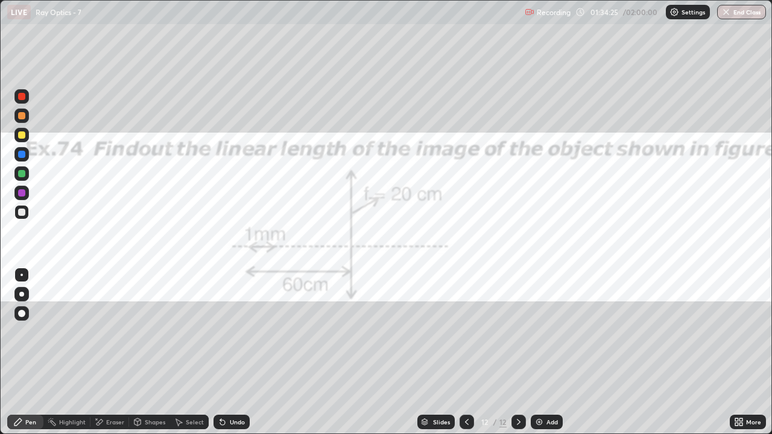
click at [20, 99] on div at bounding box center [21, 96] width 7 height 7
click at [464, 357] on icon at bounding box center [467, 422] width 10 height 10
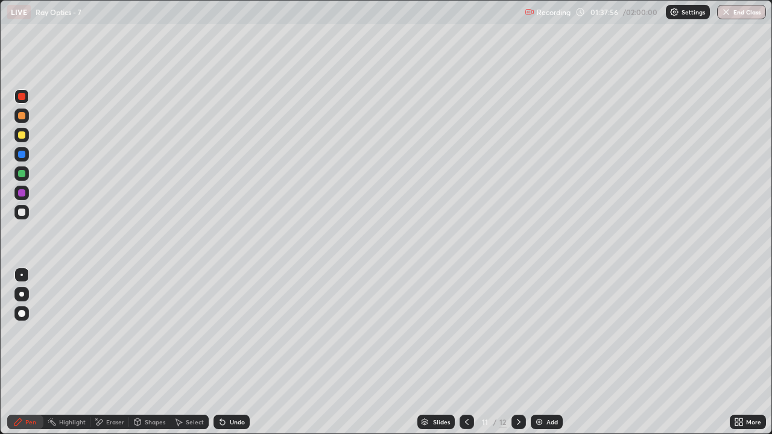
click at [467, 357] on icon at bounding box center [467, 422] width 10 height 10
click at [462, 357] on div at bounding box center [466, 422] width 14 height 14
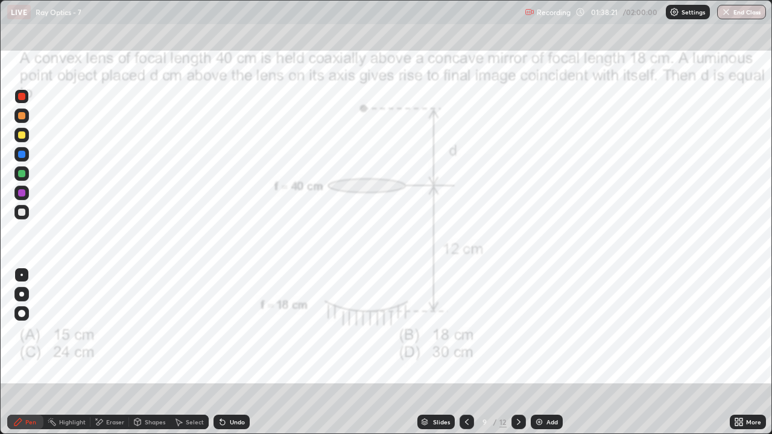
click at [517, 357] on icon at bounding box center [519, 422] width 10 height 10
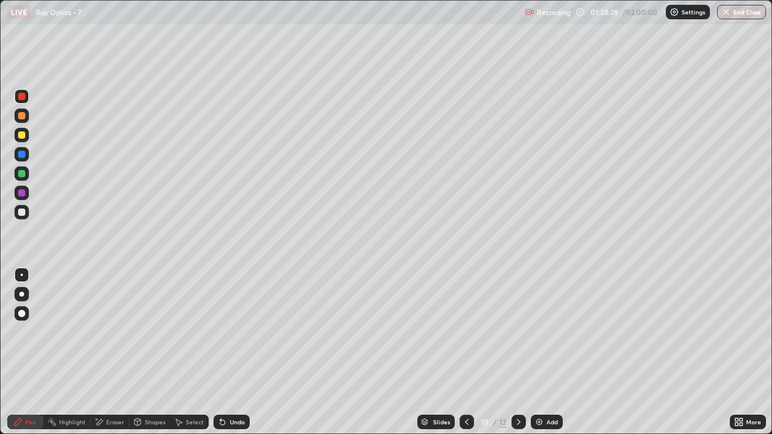
click at [515, 357] on icon at bounding box center [519, 422] width 10 height 10
click at [518, 357] on icon at bounding box center [519, 422] width 10 height 10
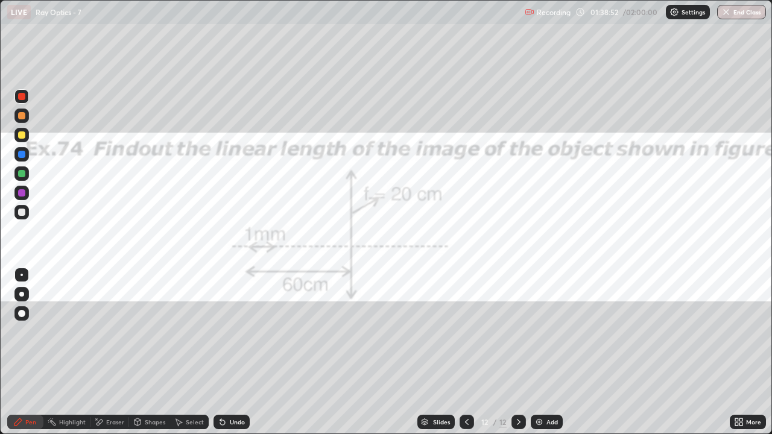
click at [736, 16] on button "End Class" at bounding box center [741, 12] width 49 height 14
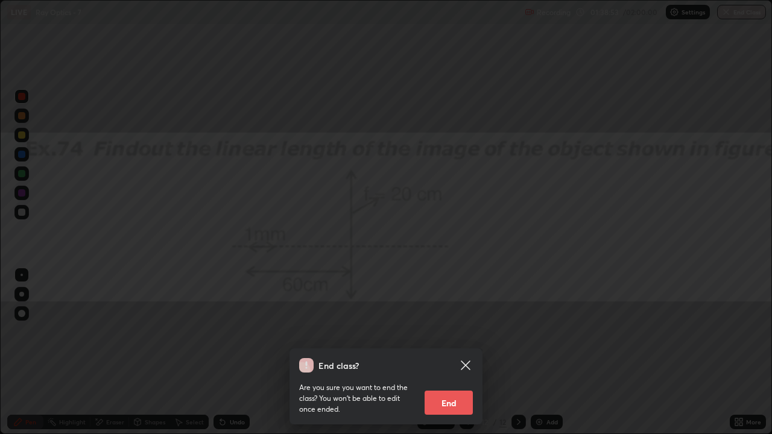
click at [449, 357] on button "End" at bounding box center [448, 403] width 48 height 24
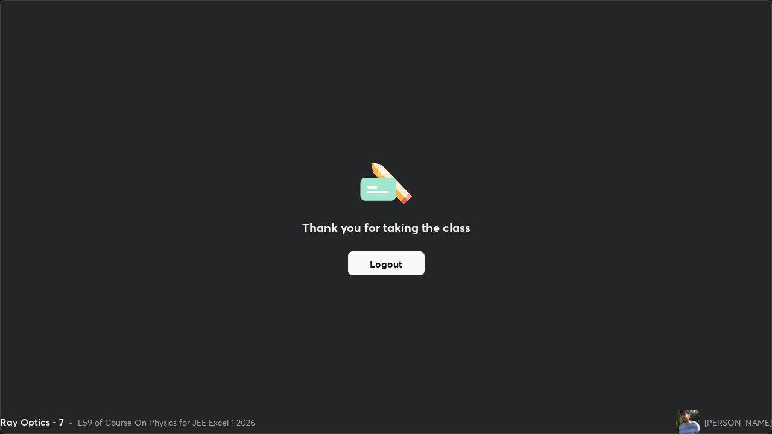
click at [394, 263] on button "Logout" at bounding box center [386, 263] width 77 height 24
click at [391, 268] on button "Logout" at bounding box center [386, 263] width 77 height 24
click at [389, 265] on button "Logout" at bounding box center [386, 263] width 77 height 24
click at [377, 269] on button "Logout" at bounding box center [386, 263] width 77 height 24
